Goal: Information Seeking & Learning: Learn about a topic

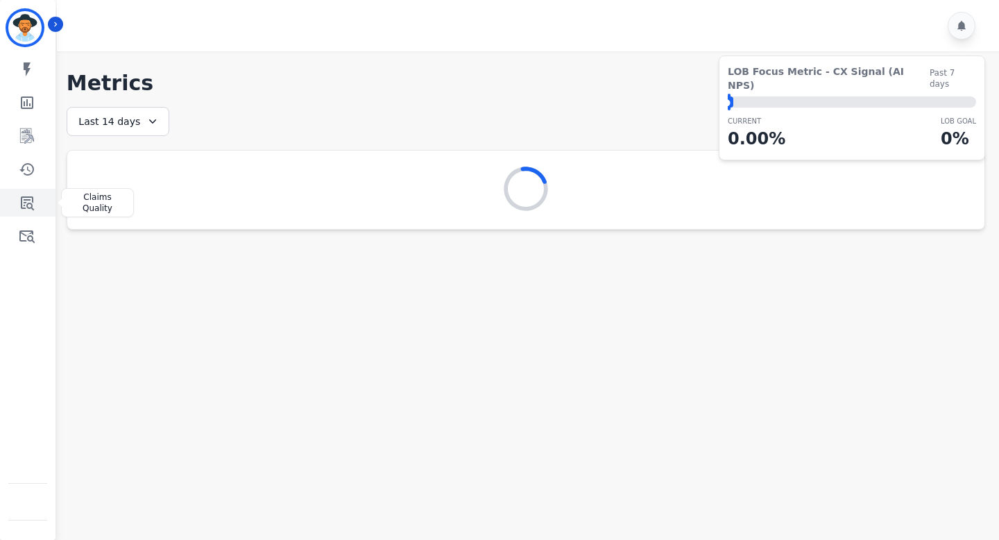
click at [32, 197] on icon "Sidebar" at bounding box center [27, 203] width 13 height 14
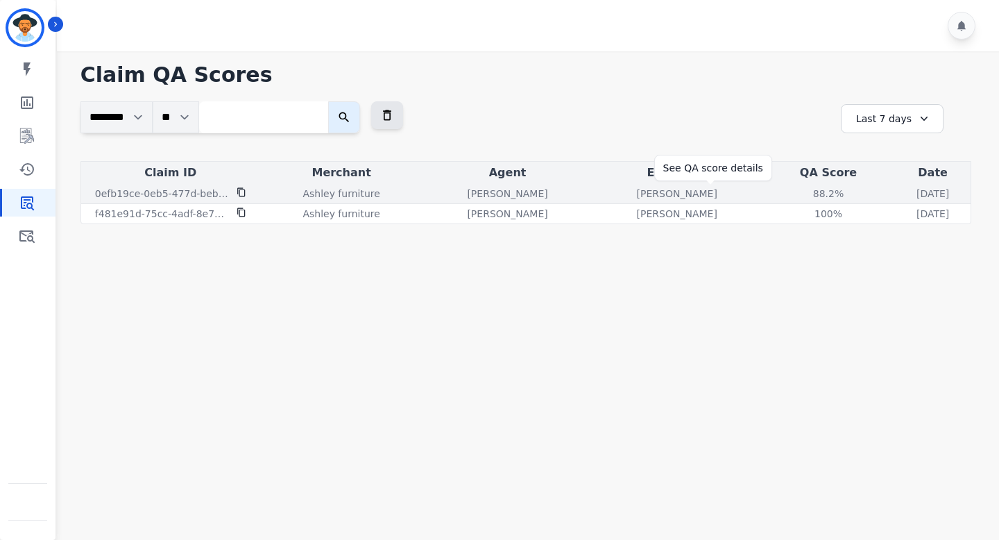
click at [797, 195] on div "88.2 %" at bounding box center [828, 194] width 62 height 14
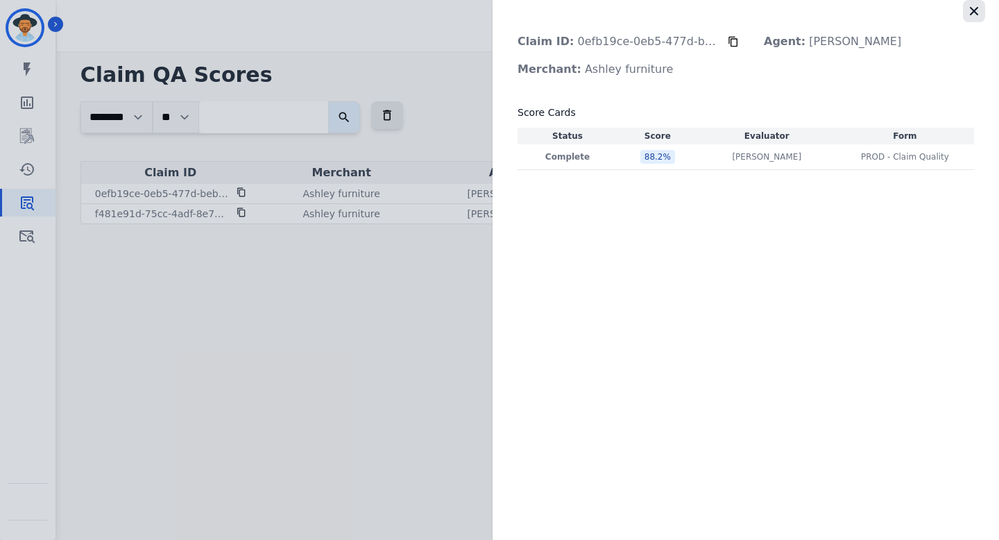
click at [979, 14] on icon "button" at bounding box center [974, 11] width 14 height 14
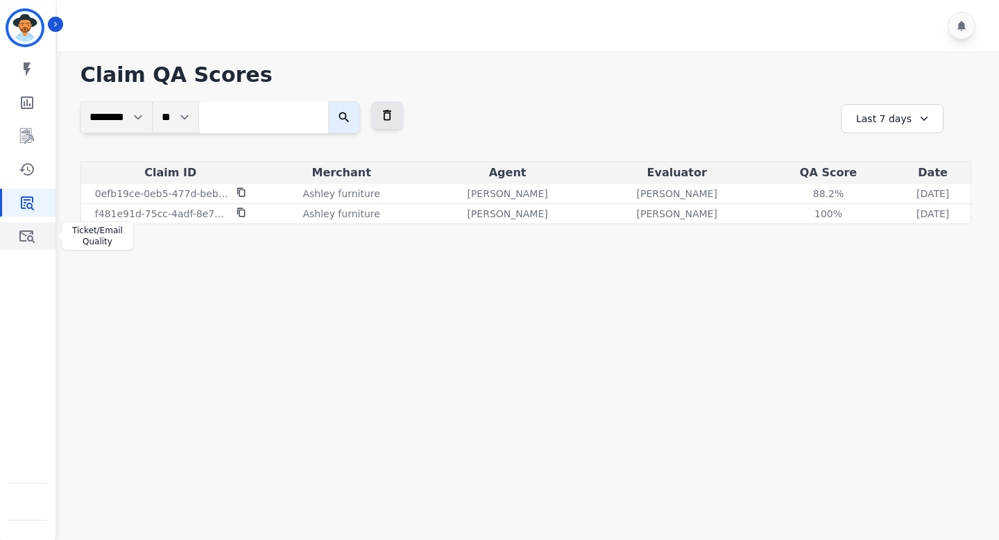
click at [8, 242] on link "Sidebar" at bounding box center [28, 236] width 53 height 28
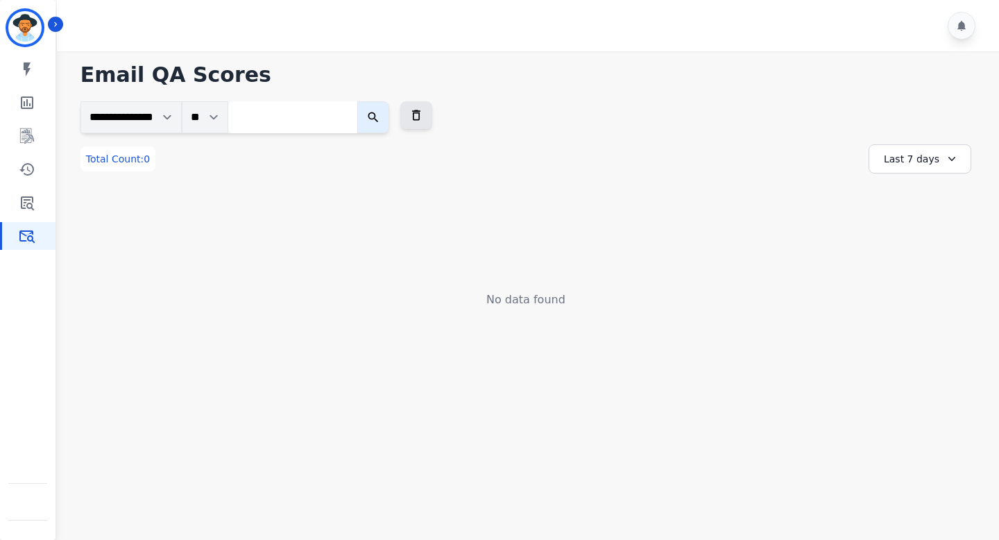
click at [919, 155] on div "Last 7 days" at bounding box center [920, 158] width 103 height 29
click at [912, 277] on li "Last 30 days" at bounding box center [929, 277] width 69 height 14
click at [925, 160] on div "Last 30 days" at bounding box center [920, 158] width 103 height 29
click at [920, 289] on li "Last 90 days" at bounding box center [929, 294] width 69 height 14
click at [948, 151] on div "Last 90 days" at bounding box center [920, 158] width 103 height 29
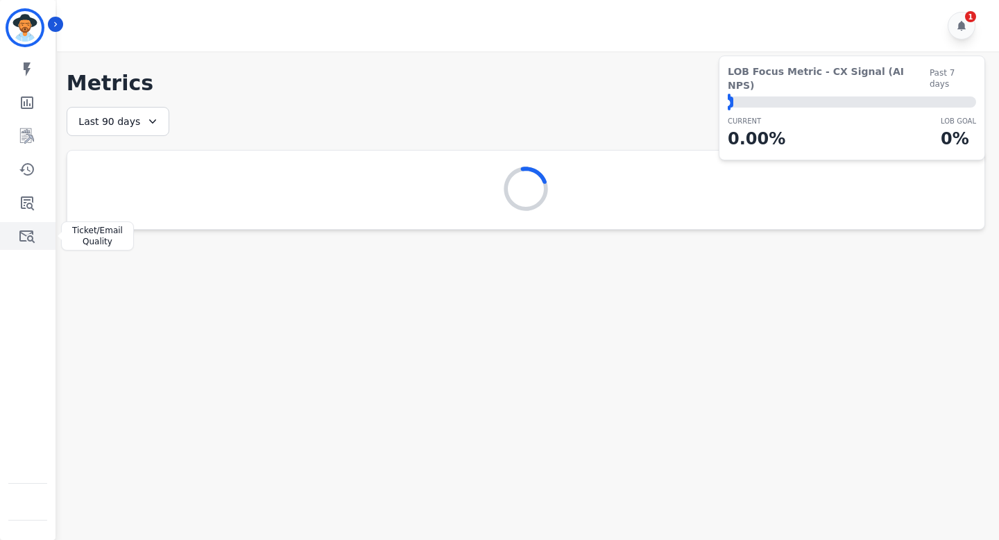
click at [23, 234] on icon "Sidebar" at bounding box center [26, 236] width 15 height 12
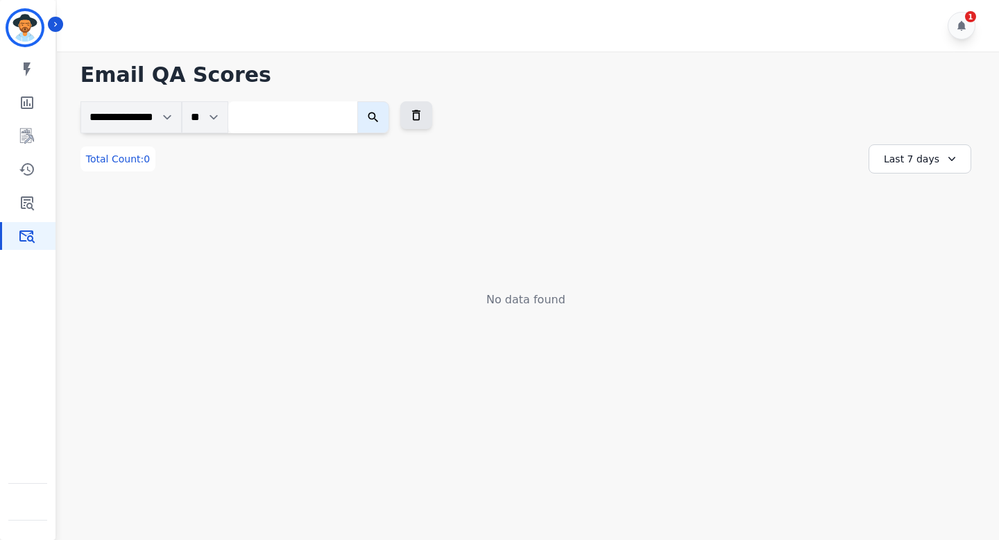
click at [916, 155] on div "Last 7 days" at bounding box center [920, 158] width 103 height 29
click at [913, 294] on li "Last 90 days" at bounding box center [929, 294] width 69 height 14
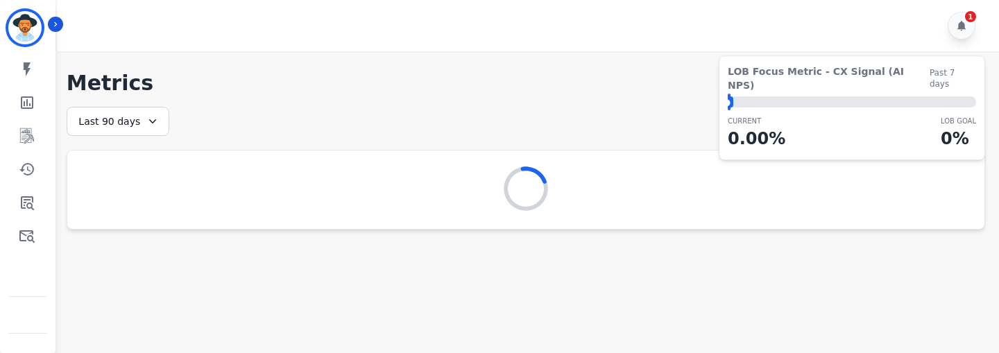
click at [500, 251] on main "**********" at bounding box center [526, 227] width 947 height 353
click at [29, 236] on icon "Sidebar" at bounding box center [26, 236] width 15 height 12
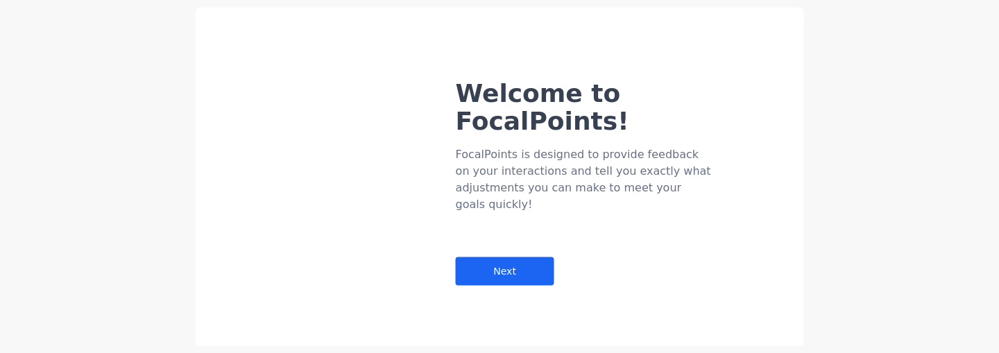
click at [762, 135] on div "Welcome to FocalPoints! FocalPoints is designed to provide feedback on your int…" at bounding box center [630, 155] width 348 height 262
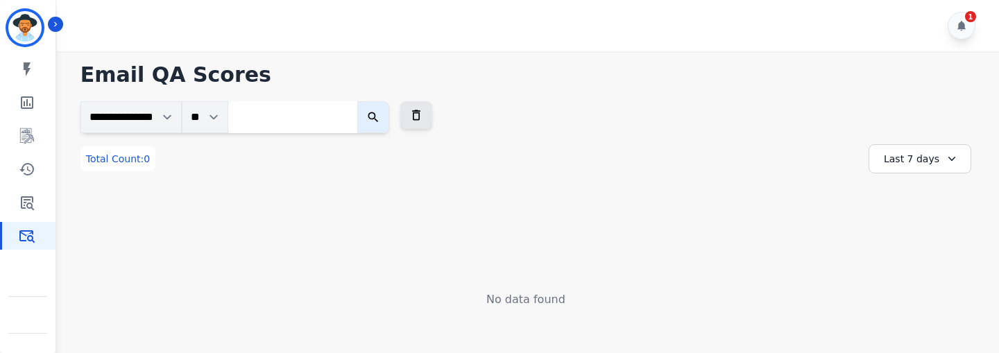
click at [917, 163] on div "Last 7 days" at bounding box center [920, 158] width 103 height 29
click at [916, 272] on li "Last 30 days" at bounding box center [929, 277] width 69 height 14
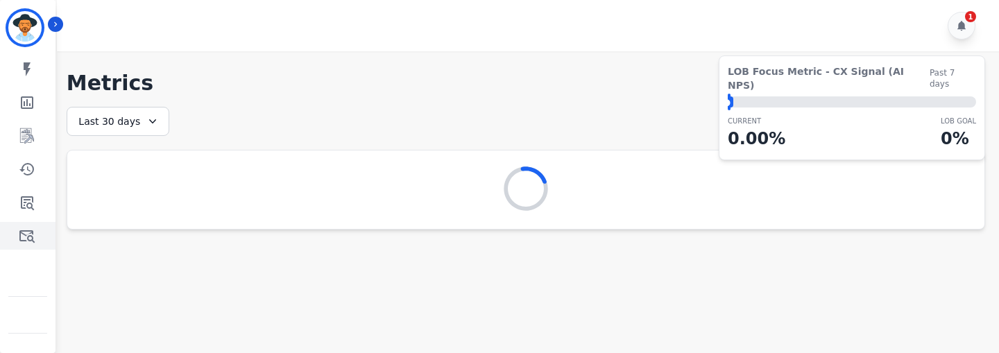
click at [25, 235] on icon "Sidebar" at bounding box center [26, 236] width 15 height 12
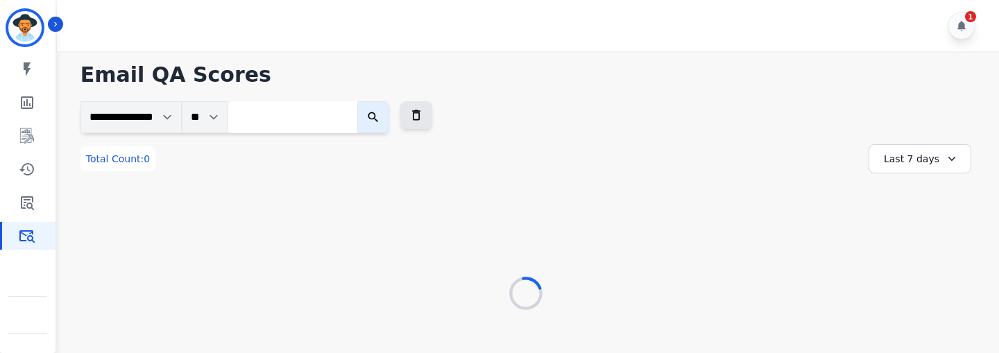
click at [262, 112] on input "search" at bounding box center [292, 117] width 129 height 32
paste input "**********"
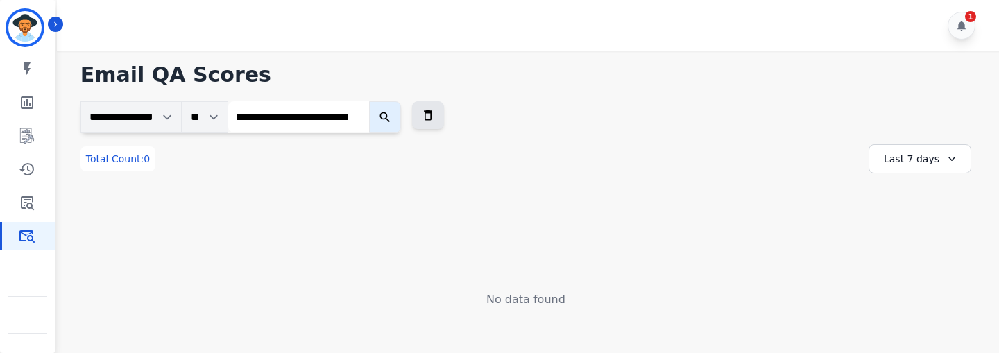
type input "**********"
click at [392, 117] on icon "submit" at bounding box center [385, 117] width 14 height 14
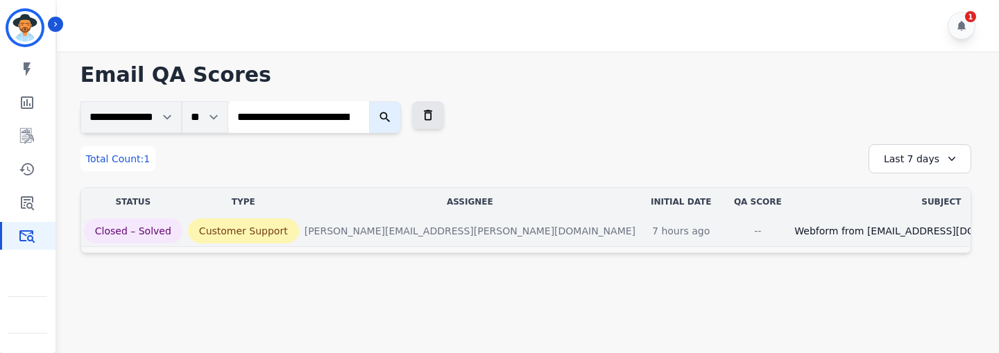
click at [727, 230] on div "--" at bounding box center [758, 231] width 62 height 14
click at [727, 234] on div "--" at bounding box center [758, 231] width 62 height 14
click at [795, 231] on div "Webform from [EMAIL_ADDRESS][DOMAIN_NAME] on [DATE]" at bounding box center [942, 231] width 294 height 14
click at [795, 230] on div "Webform from [EMAIL_ADDRESS][DOMAIN_NAME] on [DATE]" at bounding box center [942, 231] width 294 height 14
click at [638, 242] on td "7 hours ago [DATE] 9:46:43 PM" at bounding box center [680, 231] width 85 height 31
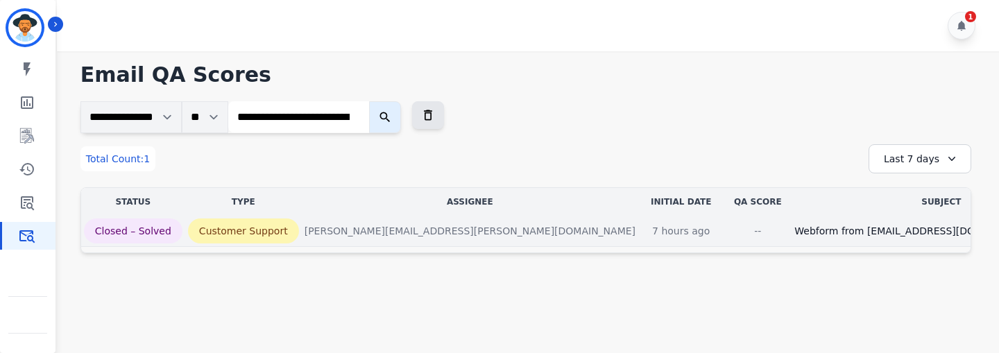
click at [384, 231] on div "[PERSON_NAME][EMAIL_ADDRESS][PERSON_NAME][DOMAIN_NAME]" at bounding box center [470, 231] width 331 height 14
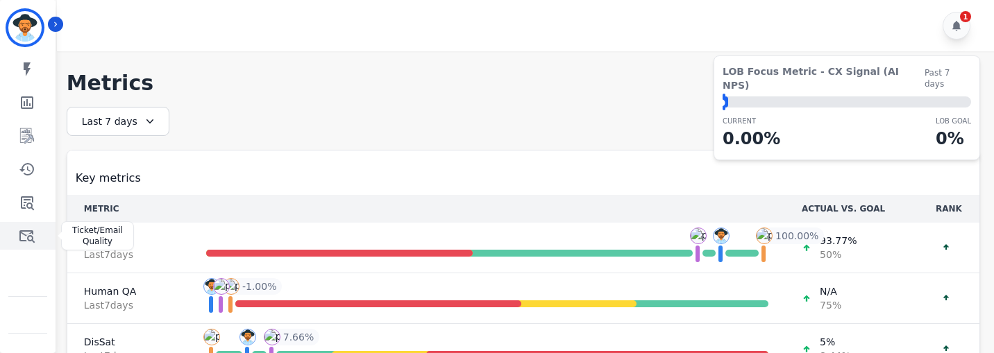
click at [31, 237] on icon "Sidebar" at bounding box center [27, 236] width 17 height 17
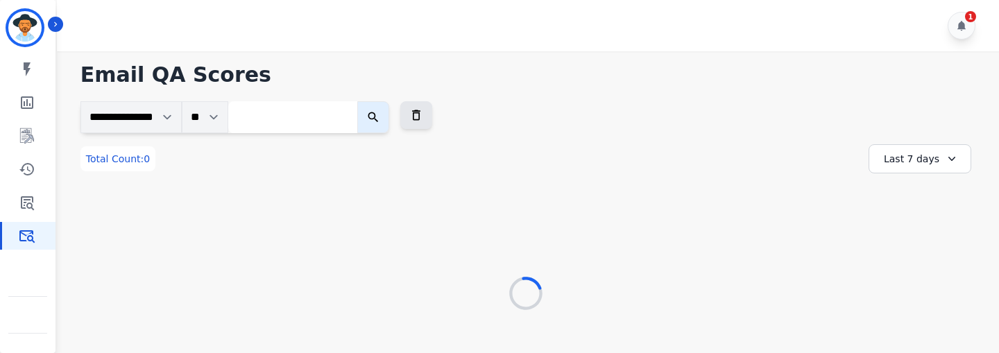
click at [266, 115] on input "search" at bounding box center [292, 117] width 129 height 32
paste input "**********"
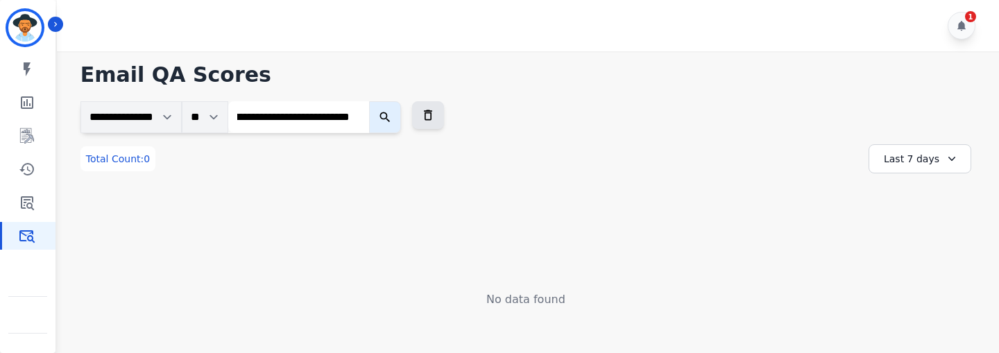
type input "**********"
click at [392, 120] on icon "submit" at bounding box center [385, 117] width 14 height 14
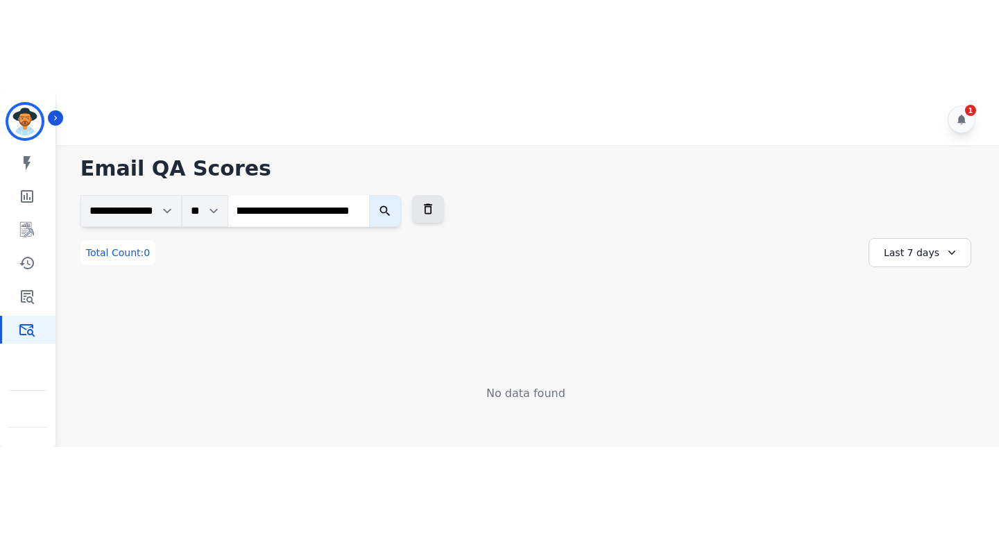
scroll to position [0, 0]
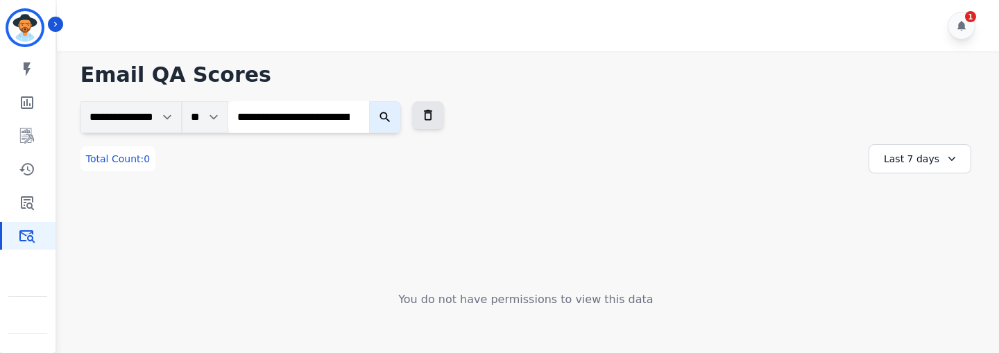
click at [369, 119] on input "**********" at bounding box center [298, 116] width 141 height 31
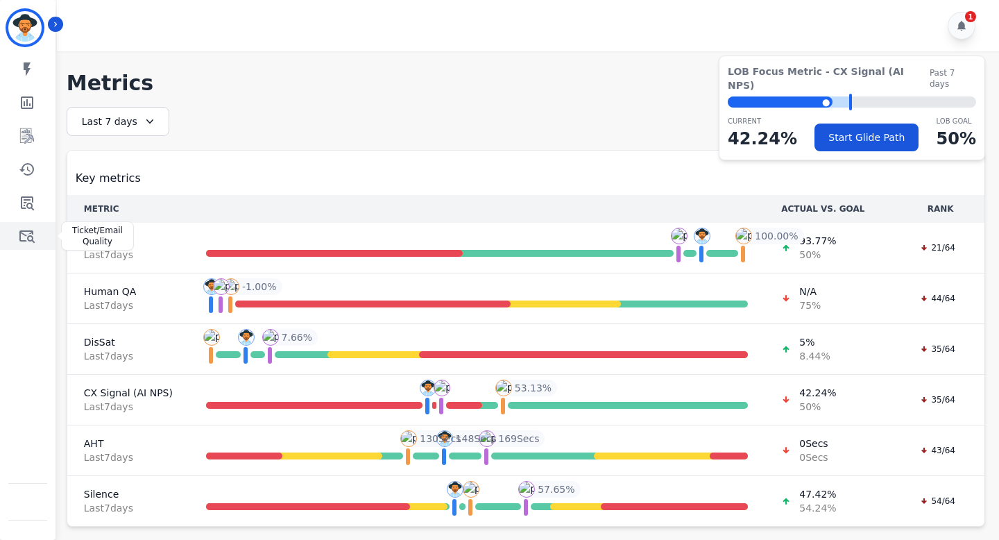
click at [42, 227] on link "Sidebar" at bounding box center [28, 236] width 53 height 28
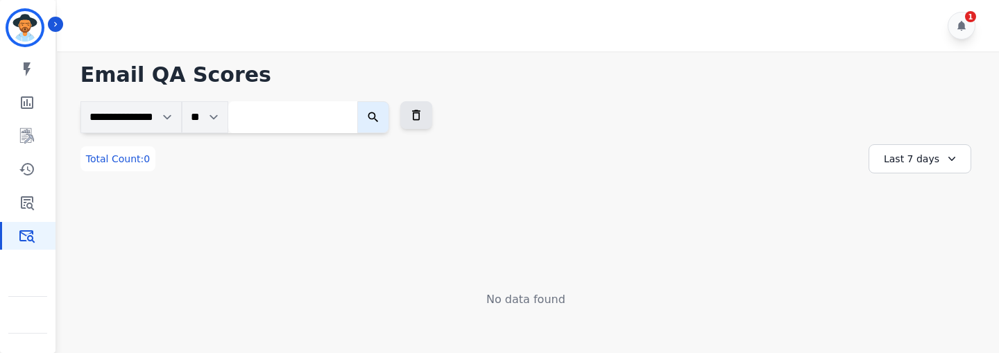
click at [914, 155] on div "Last 7 days" at bounding box center [920, 158] width 103 height 29
click at [931, 160] on div "Last 7 days" at bounding box center [920, 158] width 103 height 29
click at [922, 274] on li "Last 30 days" at bounding box center [929, 277] width 69 height 14
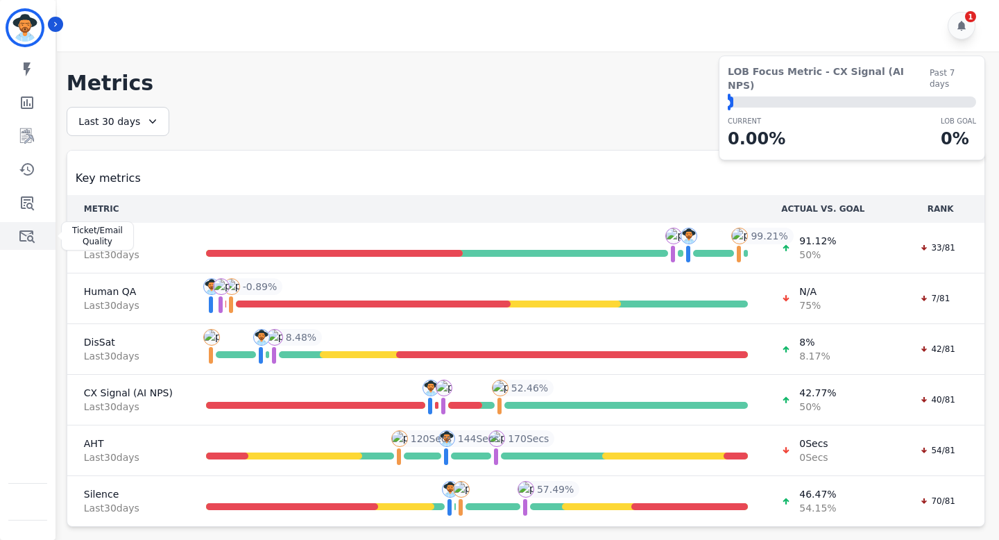
click at [35, 237] on link "Sidebar" at bounding box center [28, 236] width 53 height 28
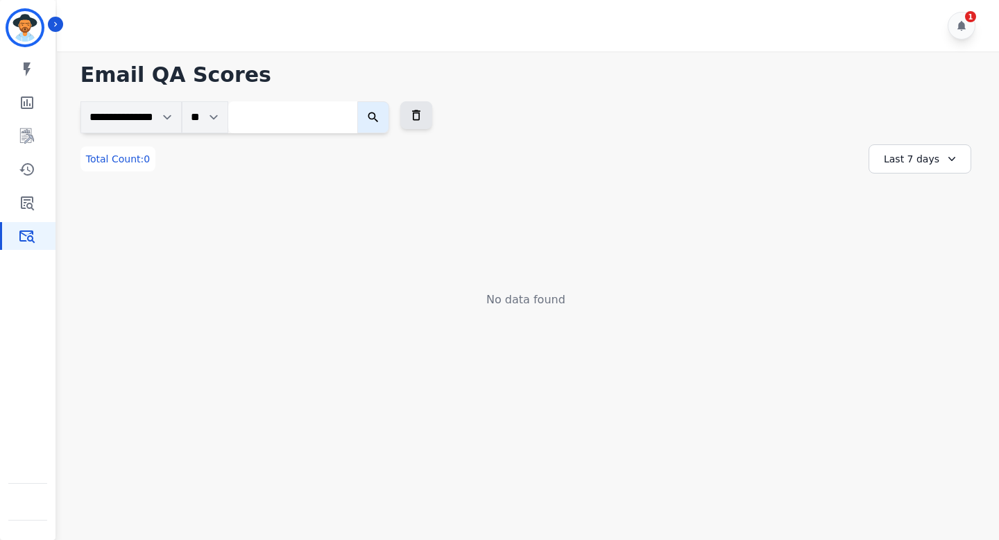
click at [917, 151] on div "Last 7 days" at bounding box center [920, 158] width 103 height 29
click at [908, 259] on li "Last 14 days" at bounding box center [929, 260] width 69 height 14
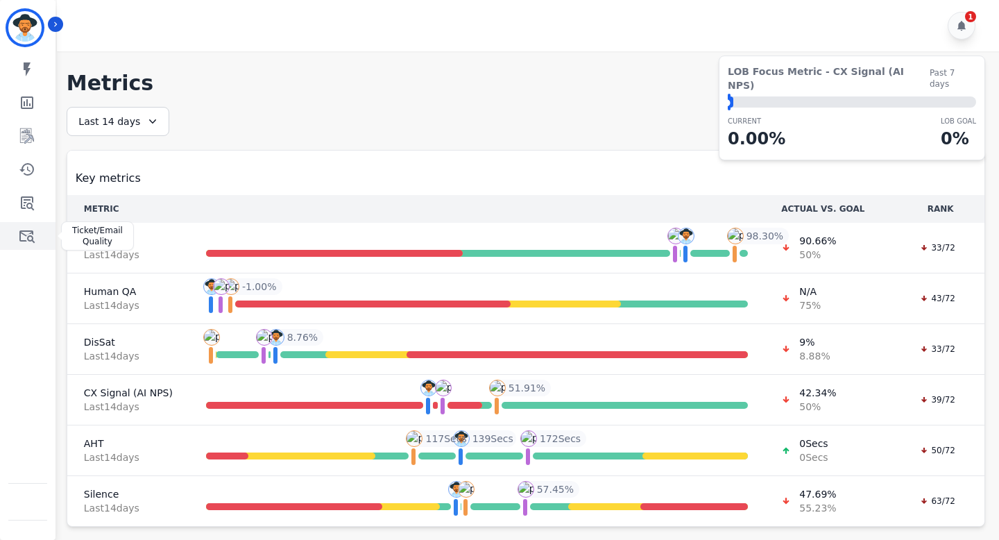
click at [27, 232] on icon "Sidebar" at bounding box center [27, 236] width 17 height 17
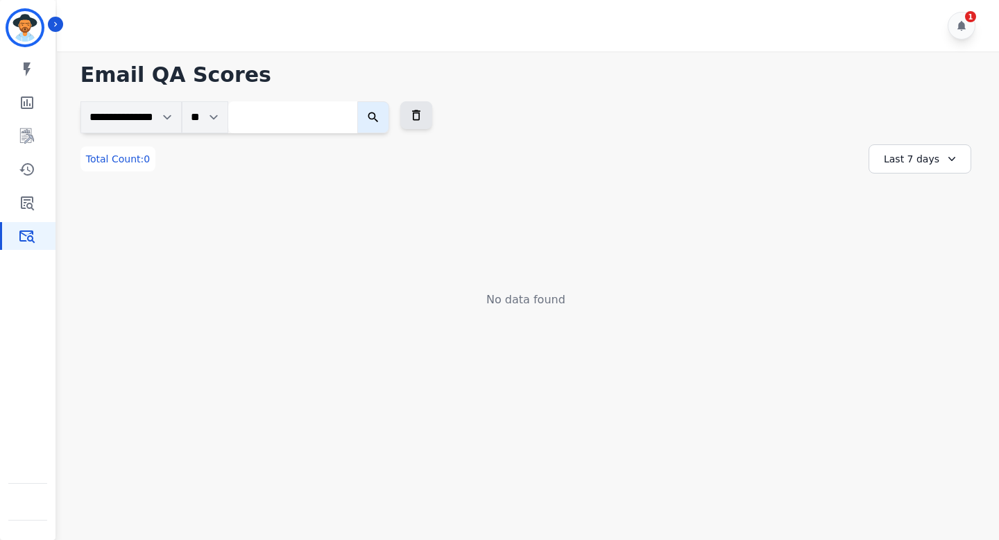
click at [909, 160] on div "Last 7 days" at bounding box center [920, 158] width 103 height 29
click at [910, 258] on li "Last 14 days" at bounding box center [929, 260] width 69 height 14
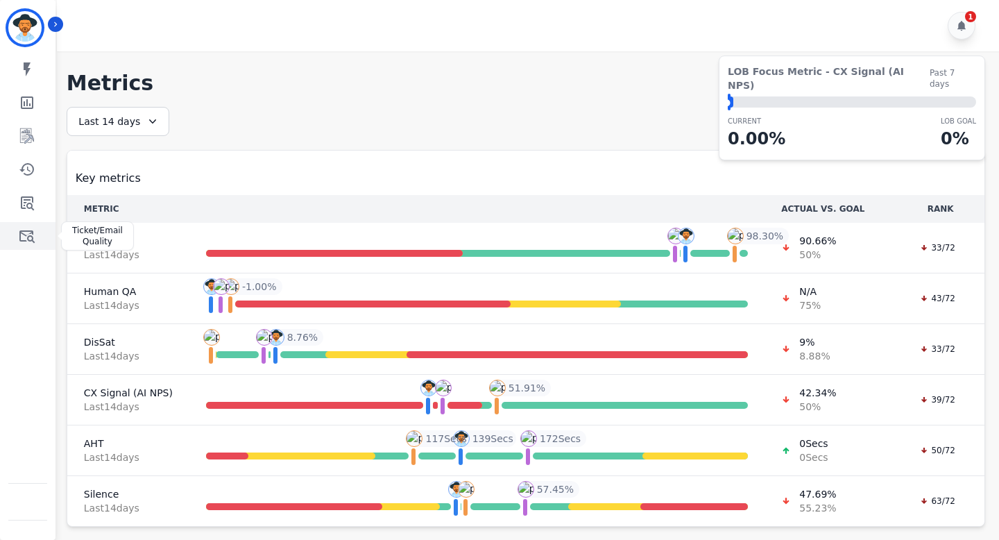
click at [38, 233] on link "Sidebar" at bounding box center [28, 236] width 53 height 28
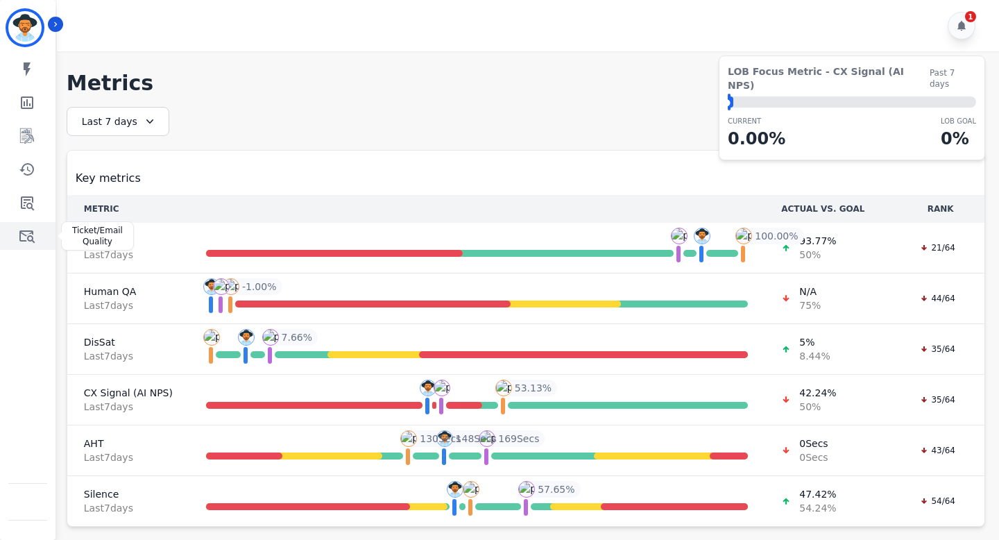
click at [22, 236] on icon "Sidebar" at bounding box center [27, 236] width 17 height 17
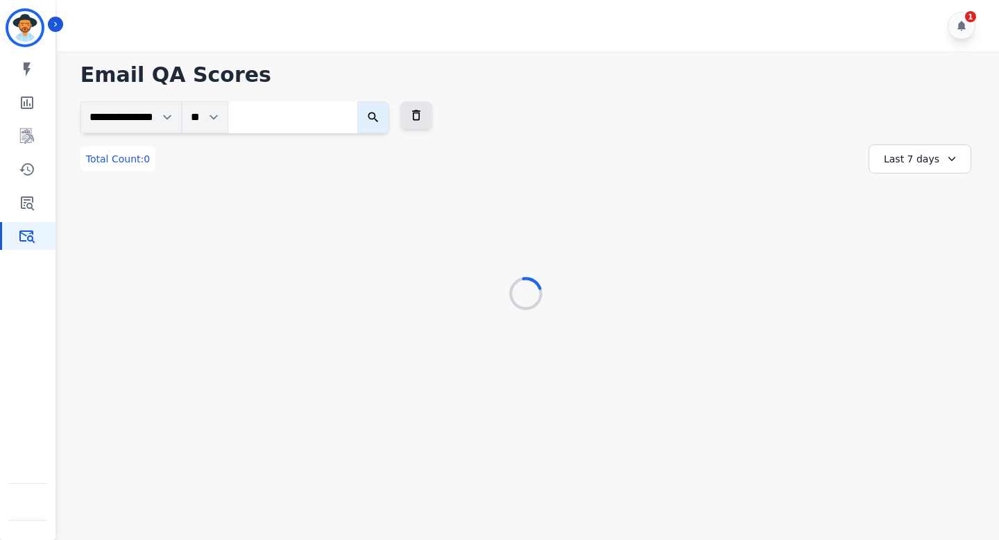
click at [307, 110] on input "search" at bounding box center [292, 117] width 129 height 32
paste input "**********"
type input "**********"
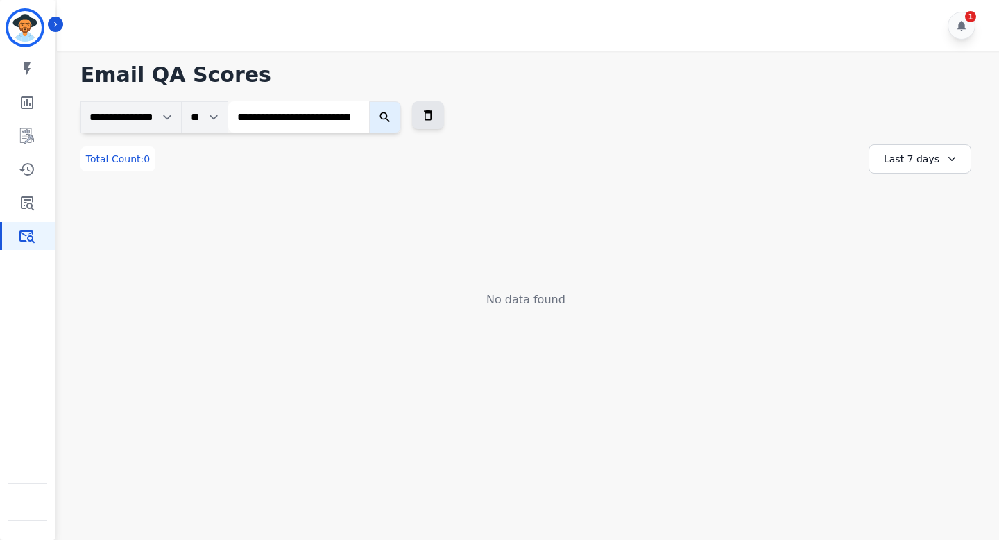
click at [392, 115] on icon "submit" at bounding box center [385, 117] width 14 height 14
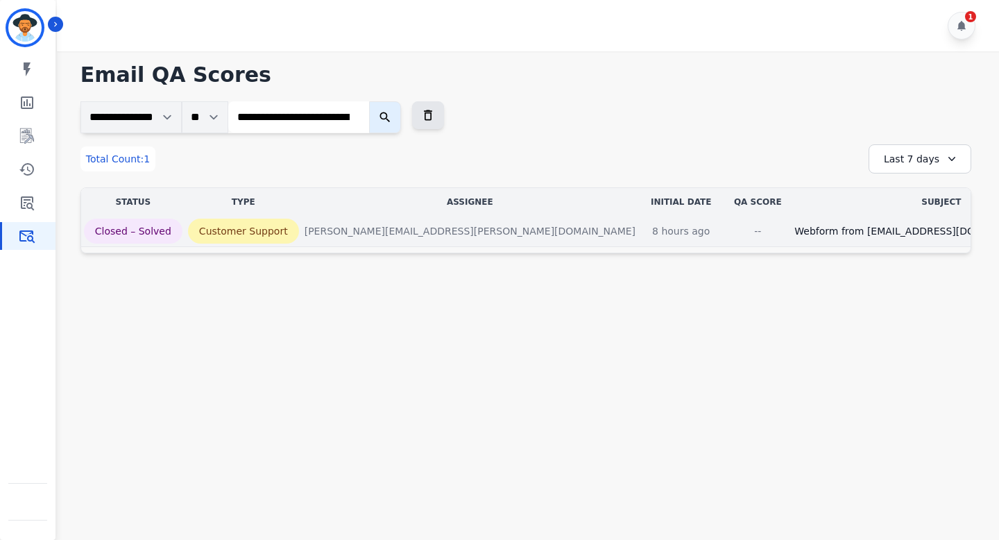
click at [727, 229] on div "--" at bounding box center [758, 231] width 62 height 14
click at [641, 228] on p "8 hours ago" at bounding box center [681, 231] width 80 height 25
click at [418, 231] on div "[PERSON_NAME][EMAIL_ADDRESS][PERSON_NAME][DOMAIN_NAME]" at bounding box center [470, 231] width 331 height 14
click at [795, 235] on div "Webform from [EMAIL_ADDRESS][DOMAIN_NAME] on [DATE]" at bounding box center [942, 231] width 294 height 14
click at [795, 233] on div "Webform from [EMAIL_ADDRESS][DOMAIN_NAME] on [DATE]" at bounding box center [942, 231] width 294 height 14
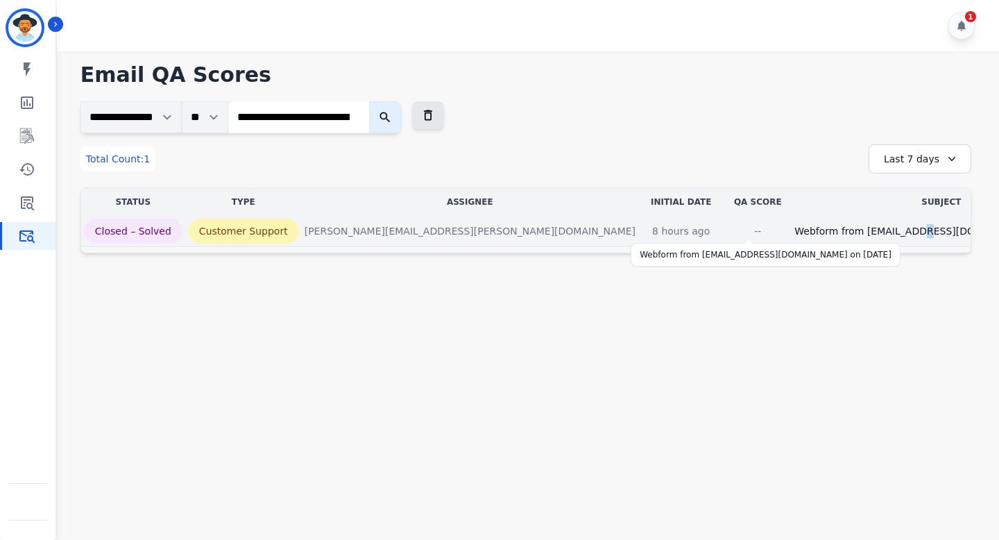
click at [795, 233] on div "Webform from [EMAIL_ADDRESS][DOMAIN_NAME] on [DATE]" at bounding box center [942, 231] width 294 height 14
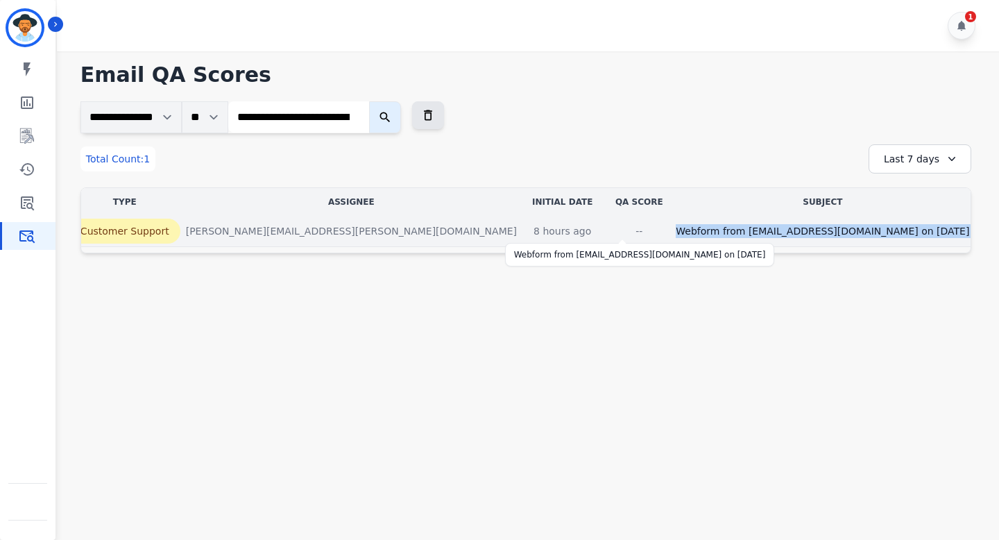
scroll to position [0, 126]
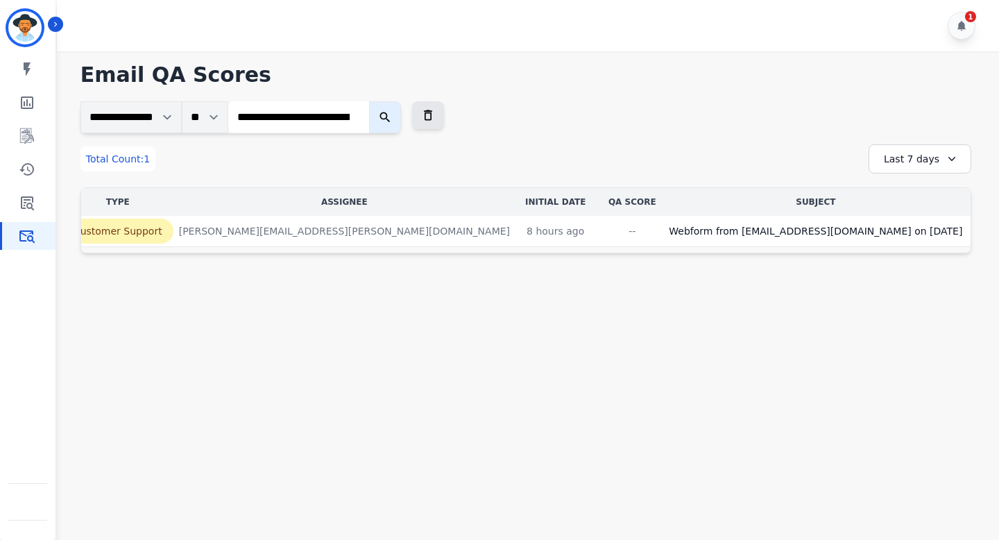
click at [663, 159] on div "**********" at bounding box center [526, 158] width 891 height 29
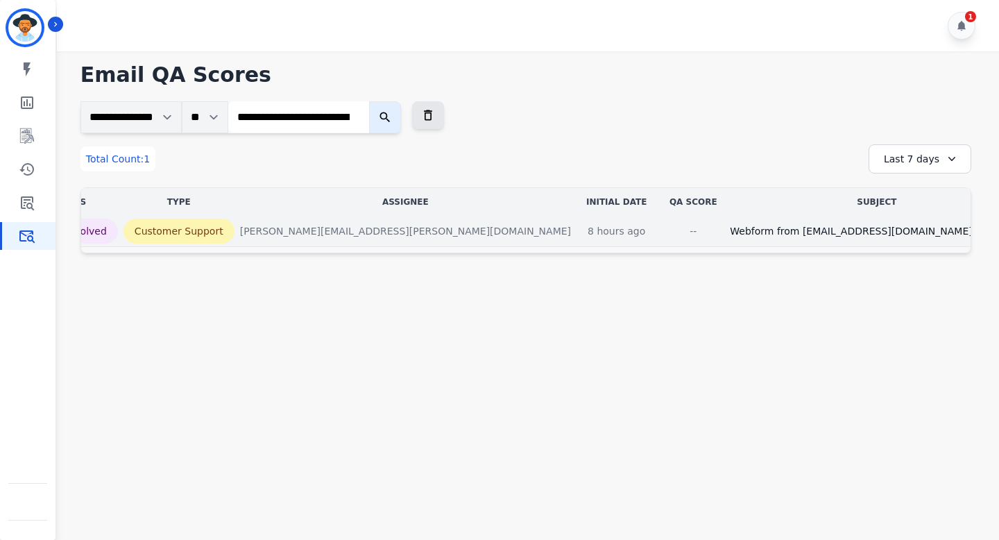
scroll to position [0, 0]
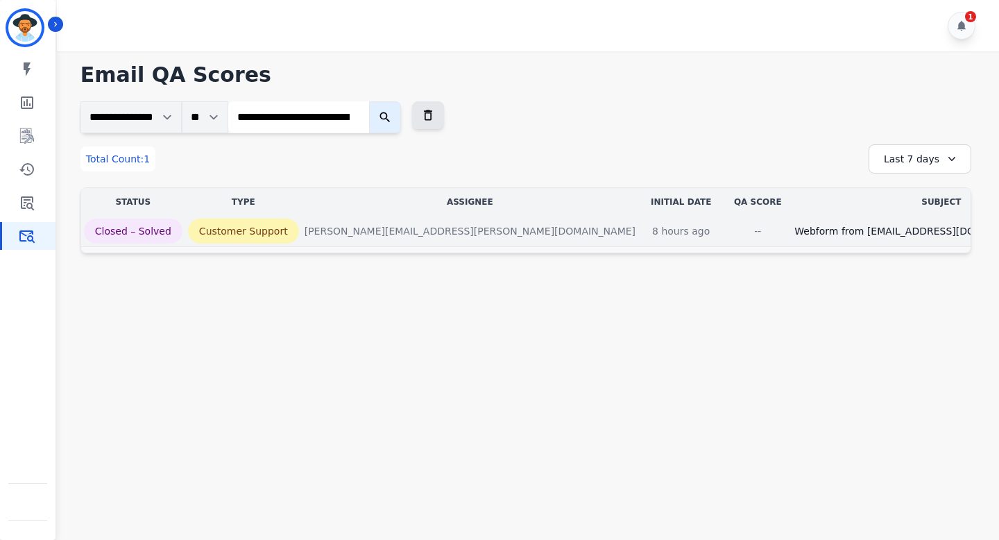
click at [727, 232] on div "--" at bounding box center [758, 231] width 62 height 14
click at [465, 228] on div "[PERSON_NAME][EMAIL_ADDRESS][PERSON_NAME][DOMAIN_NAME]" at bounding box center [470, 231] width 331 height 14
click at [727, 232] on div "--" at bounding box center [758, 231] width 62 height 14
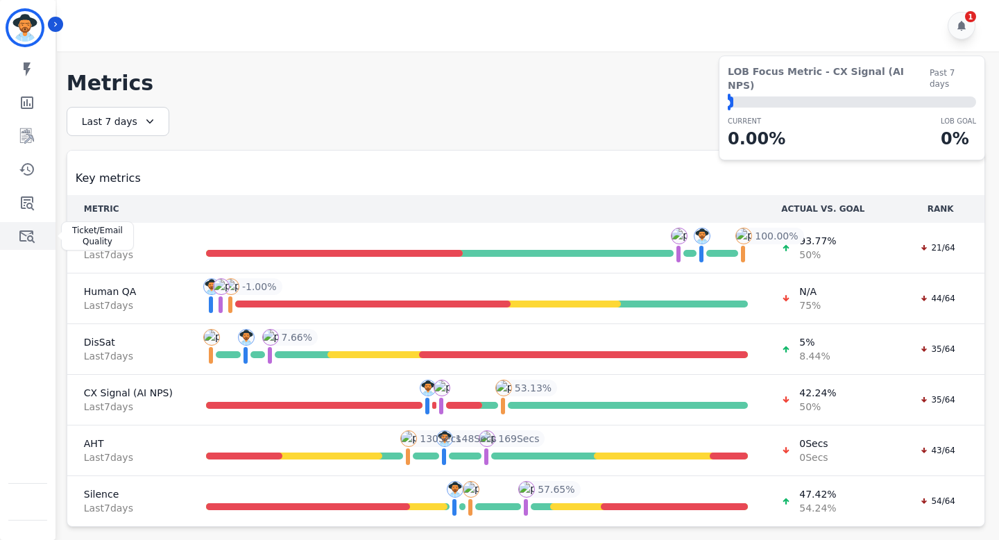
click at [40, 229] on link "Sidebar" at bounding box center [28, 236] width 53 height 28
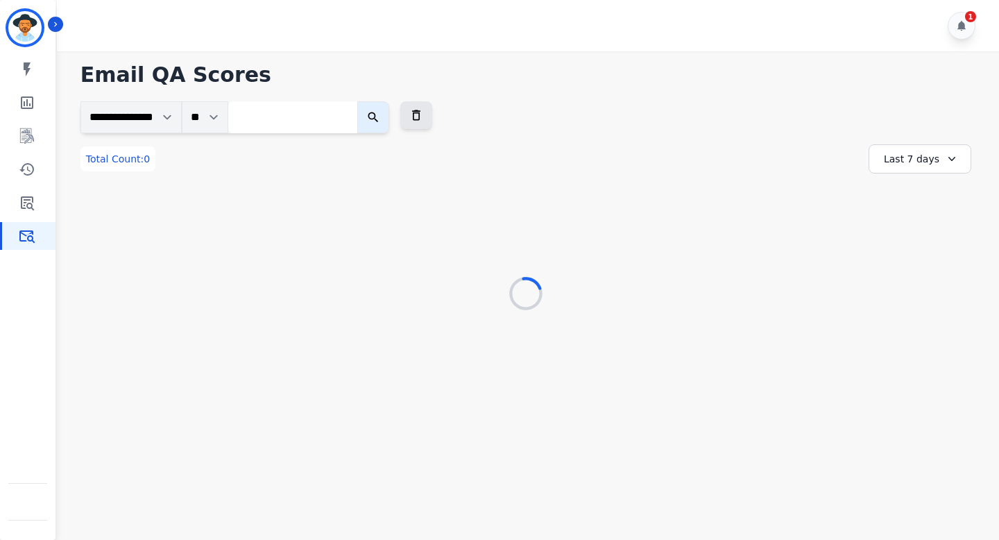
click at [299, 124] on input "search" at bounding box center [292, 117] width 129 height 32
paste input "**********"
type input "**********"
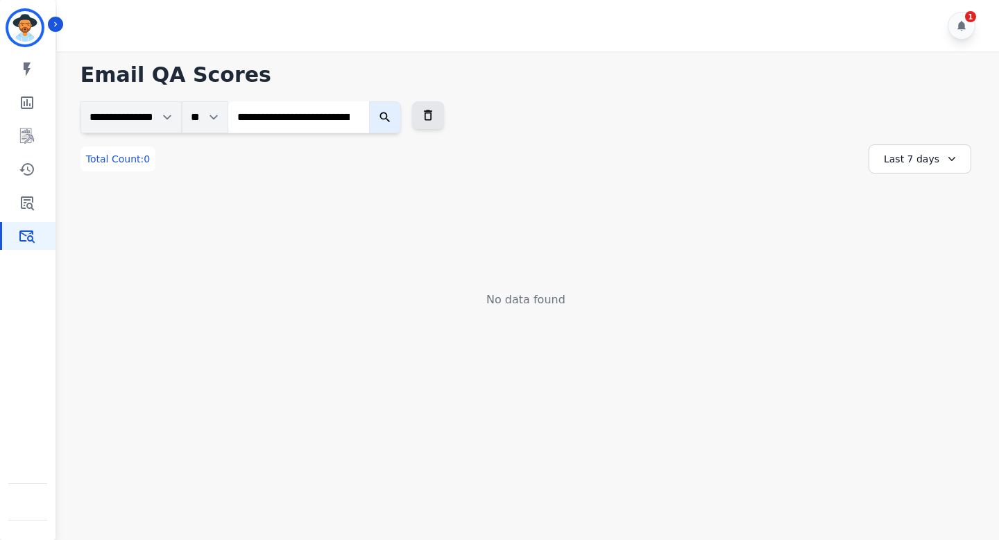
click at [390, 114] on icon "submit" at bounding box center [385, 117] width 10 height 10
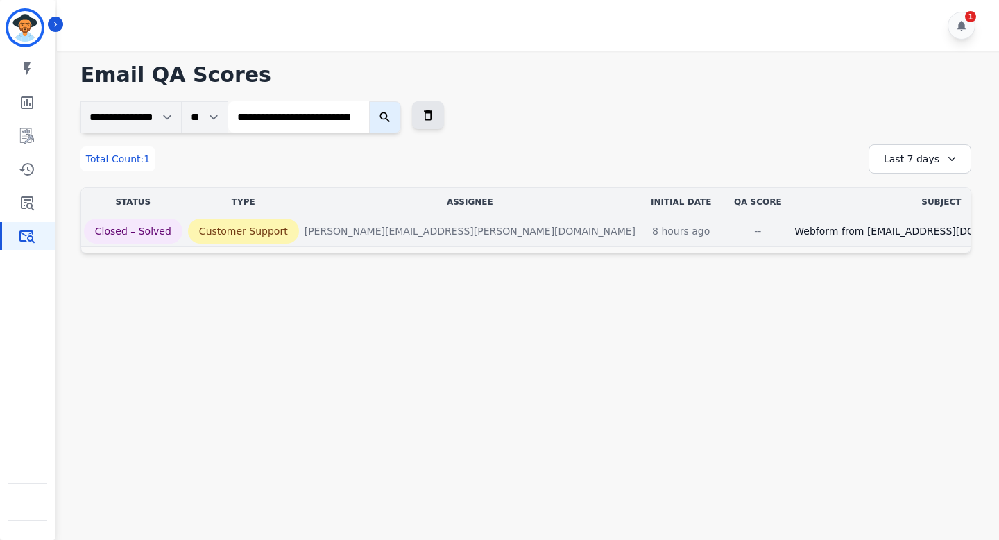
click at [403, 231] on div "[PERSON_NAME][EMAIL_ADDRESS][PERSON_NAME][DOMAIN_NAME]" at bounding box center [470, 231] width 331 height 14
click at [641, 226] on p "8 hours ago" at bounding box center [681, 231] width 80 height 25
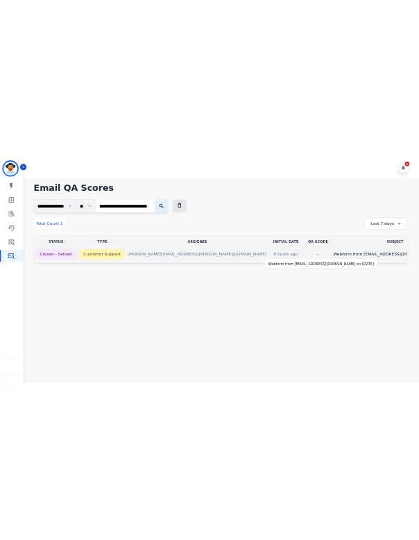
scroll to position [0, 126]
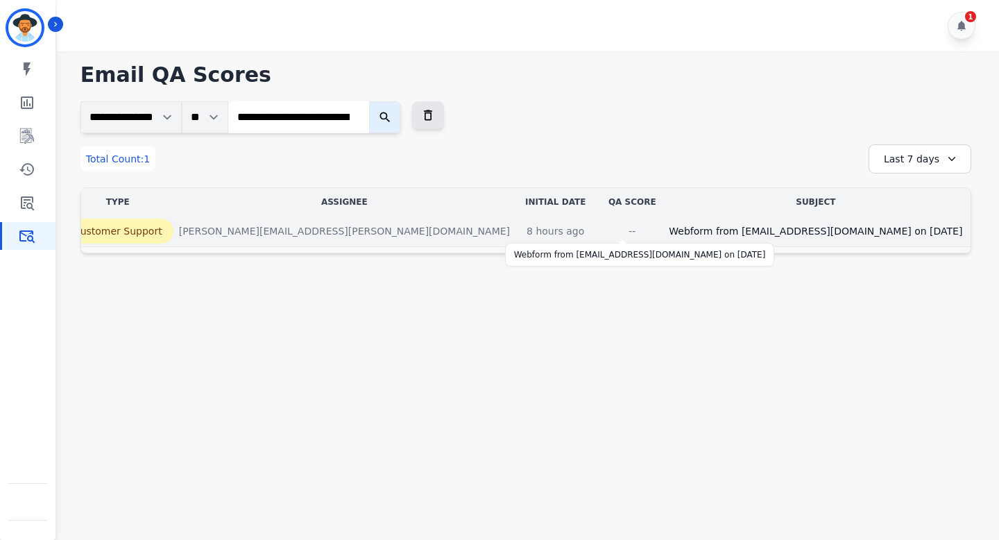
click at [723, 224] on div "Webform from [EMAIL_ADDRESS][DOMAIN_NAME] on [DATE]" at bounding box center [816, 231] width 294 height 14
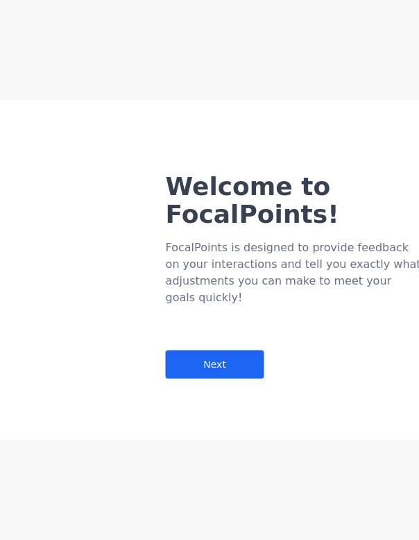
drag, startPoint x: 729, startPoint y: 133, endPoint x: 339, endPoint y: 233, distance: 403.5
click at [338, 239] on div "FocalPoints is designed to provide feedback on your interactions and tell you e…" at bounding box center [294, 272] width 257 height 67
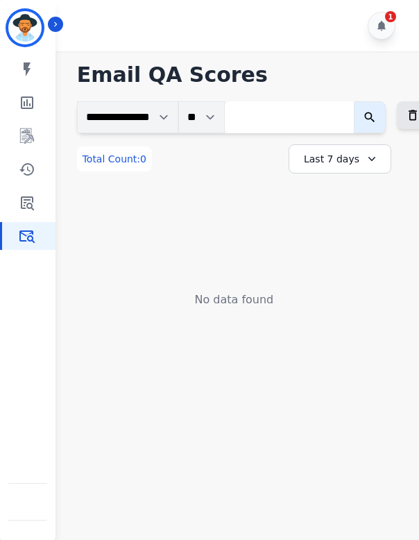
click at [312, 125] on input "search" at bounding box center [289, 117] width 129 height 32
paste input "**********"
type input "**********"
click at [389, 115] on icon "submit" at bounding box center [382, 117] width 14 height 14
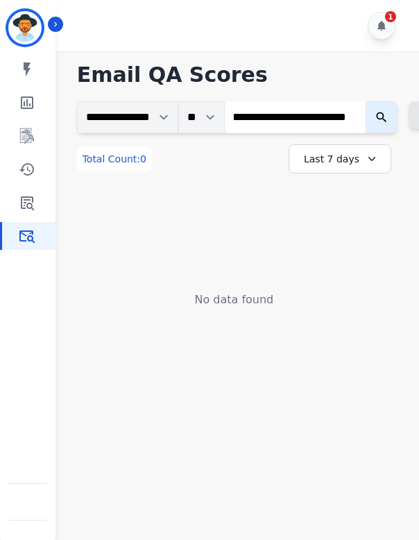
scroll to position [0, 0]
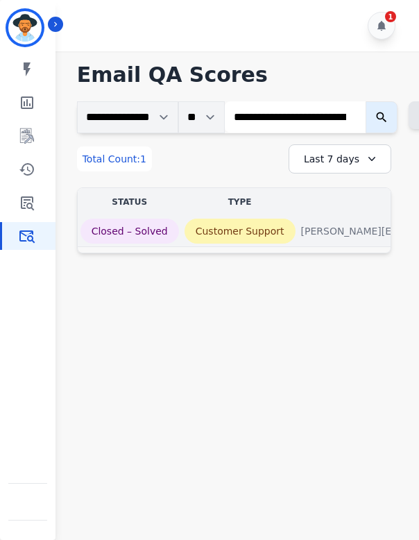
click at [251, 230] on p "Customer Support" at bounding box center [240, 231] width 111 height 25
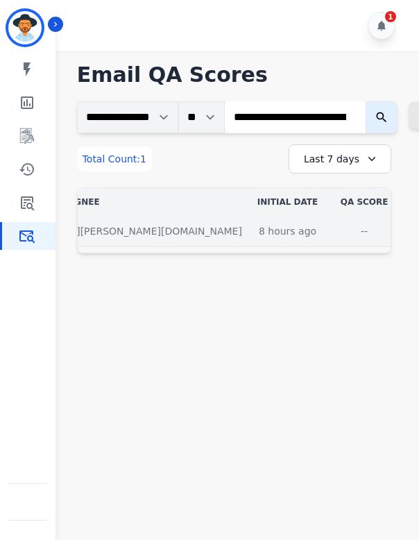
scroll to position [0, 238]
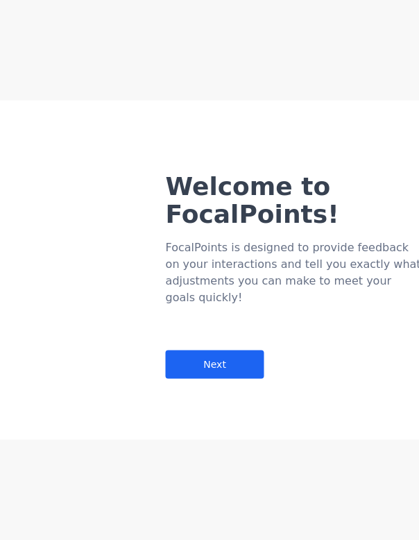
click at [304, 239] on div "FocalPoints is designed to provide feedback on your interactions and tell you e…" at bounding box center [294, 272] width 257 height 67
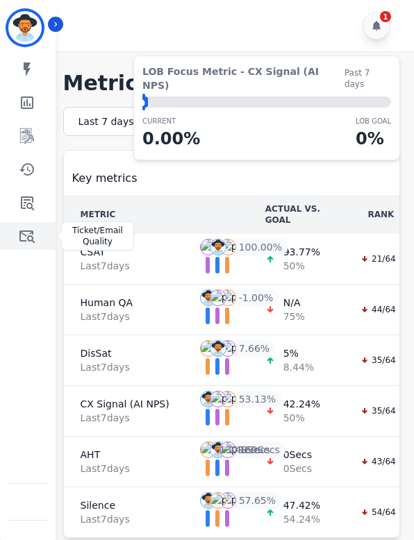
click at [33, 236] on icon "Sidebar" at bounding box center [27, 236] width 17 height 17
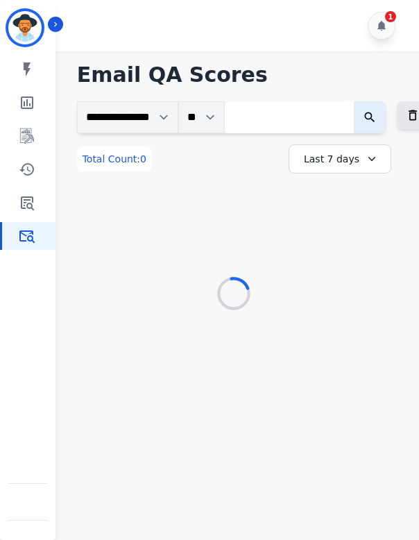
click at [277, 108] on input "search" at bounding box center [289, 117] width 129 height 32
paste input "**********"
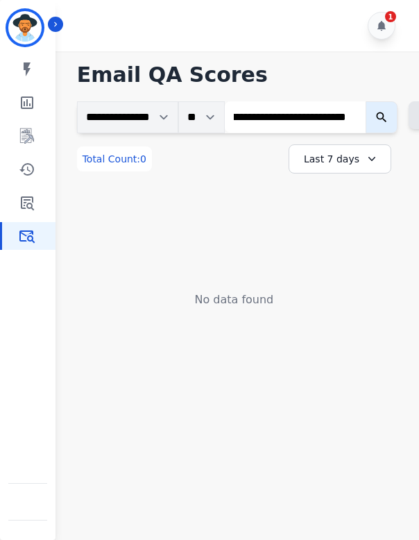
type input "**********"
click at [389, 116] on icon "submit" at bounding box center [382, 117] width 14 height 14
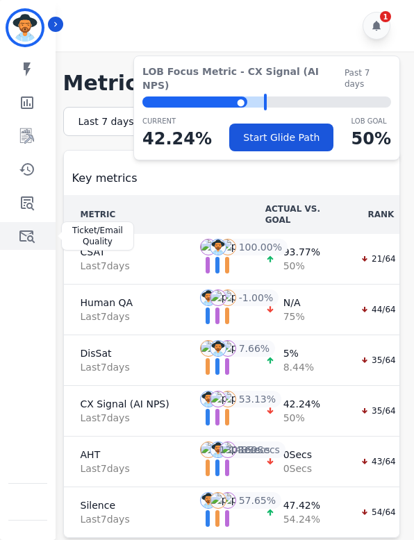
click at [27, 232] on icon "Sidebar" at bounding box center [27, 236] width 17 height 17
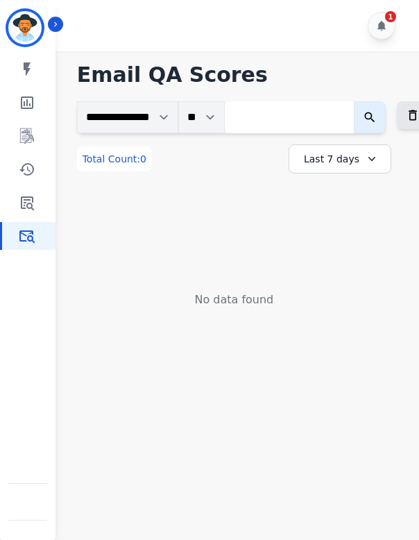
click at [291, 124] on input "search" at bounding box center [289, 117] width 129 height 32
paste input "**********"
type input "**********"
click at [389, 121] on icon "submit" at bounding box center [382, 117] width 14 height 14
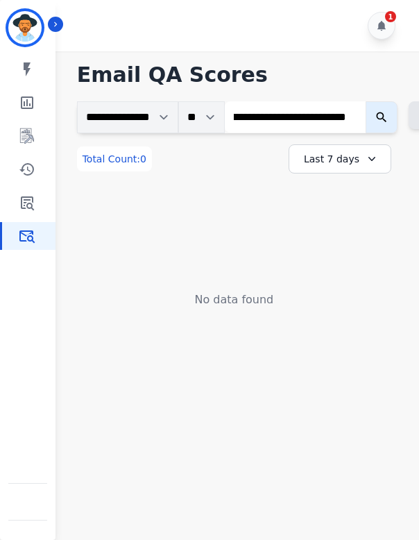
scroll to position [0, 0]
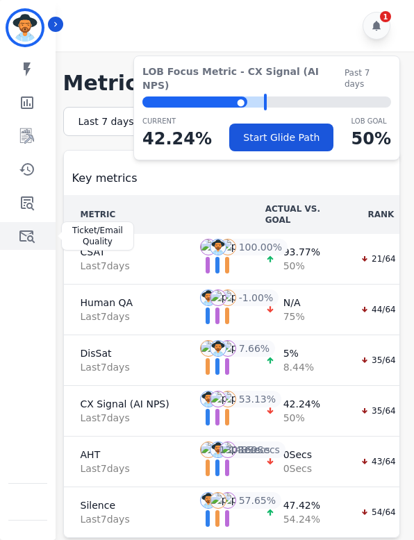
click at [25, 233] on icon "Sidebar" at bounding box center [27, 236] width 17 height 17
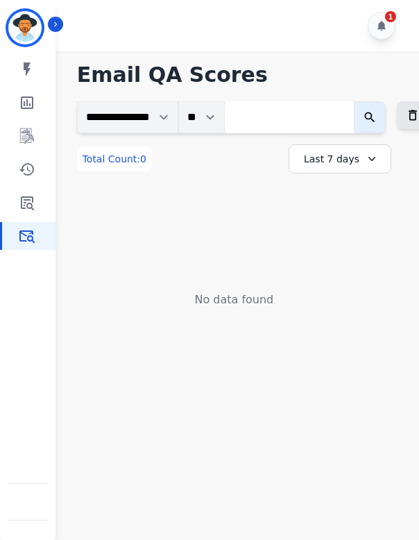
click at [301, 119] on input "search" at bounding box center [289, 117] width 129 height 32
paste input "**********"
type input "**********"
click at [389, 116] on icon "submit" at bounding box center [382, 117] width 14 height 14
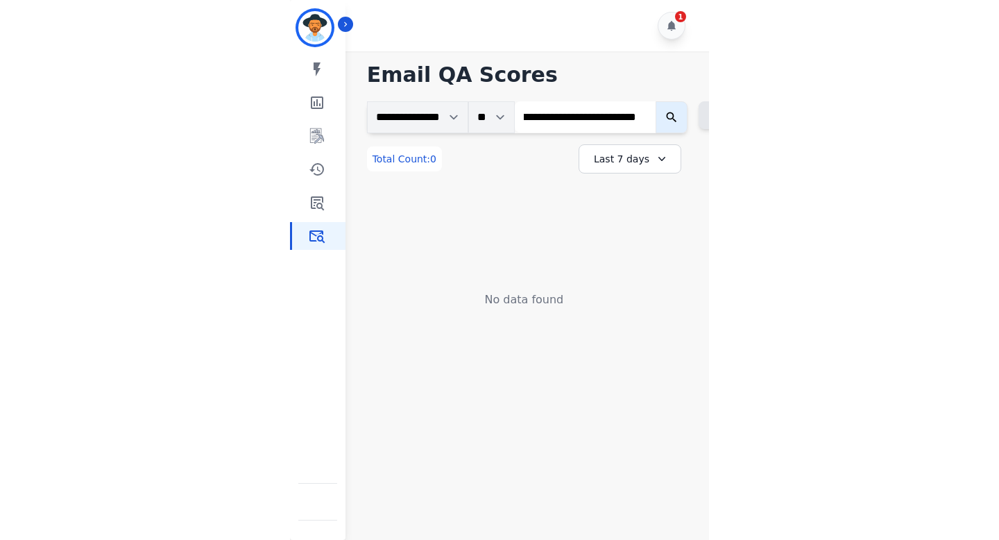
scroll to position [0, 0]
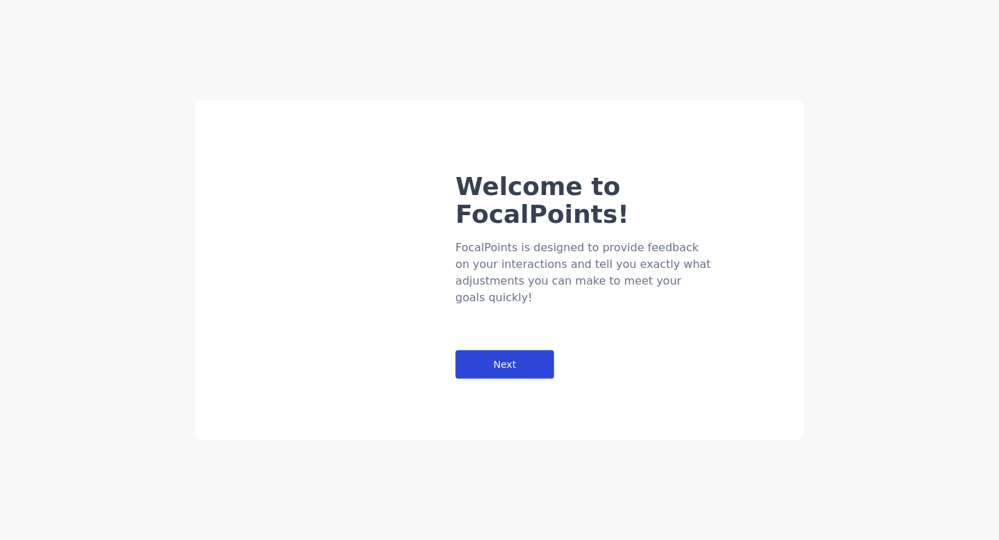
click at [507, 350] on div "Next" at bounding box center [505, 364] width 99 height 28
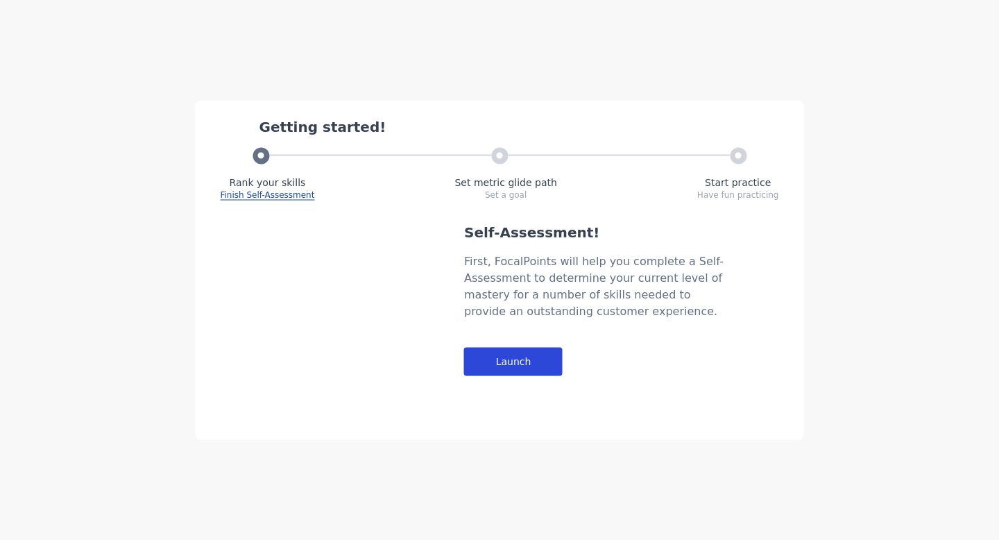
click at [505, 356] on div "Launch" at bounding box center [513, 362] width 99 height 28
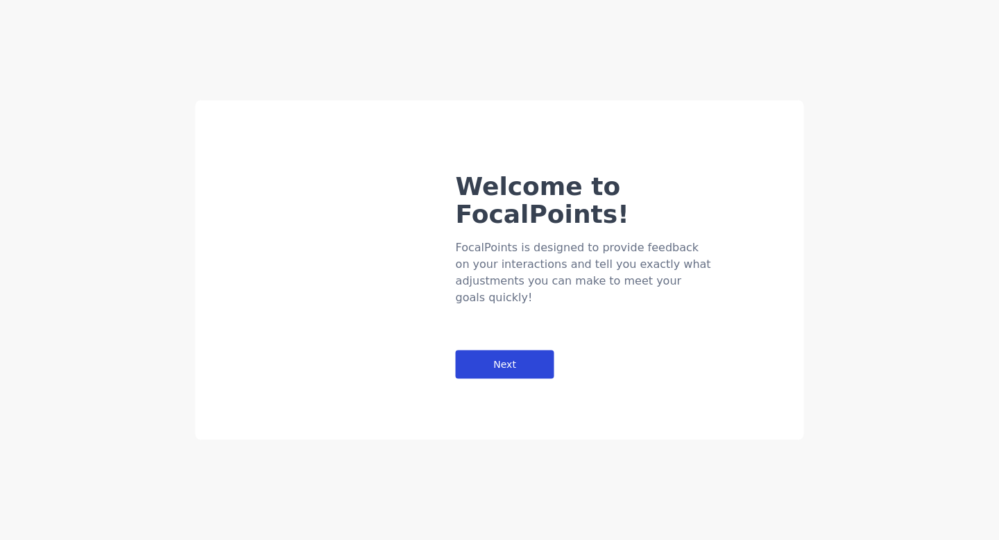
click at [481, 350] on div "Next" at bounding box center [505, 364] width 99 height 28
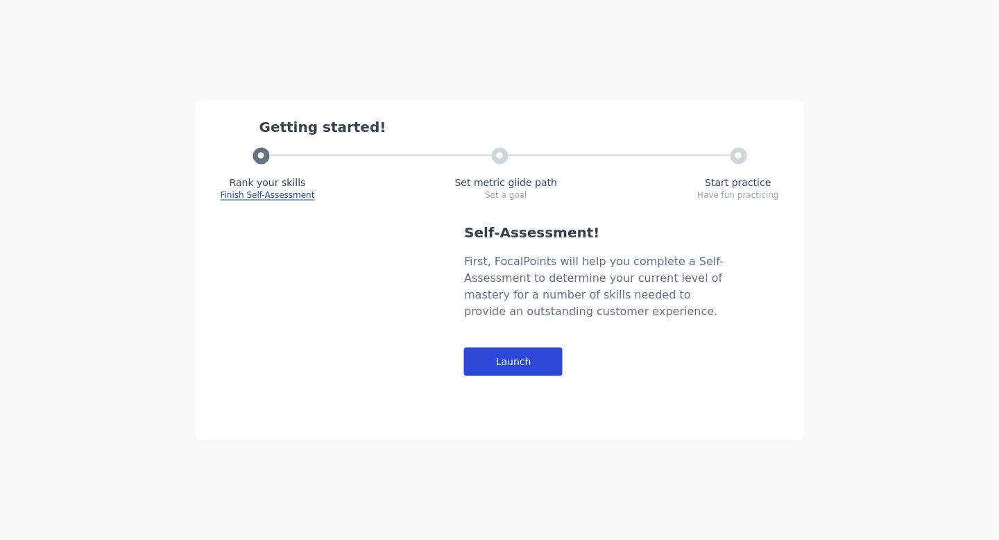
click at [486, 360] on div "Launch" at bounding box center [513, 362] width 99 height 28
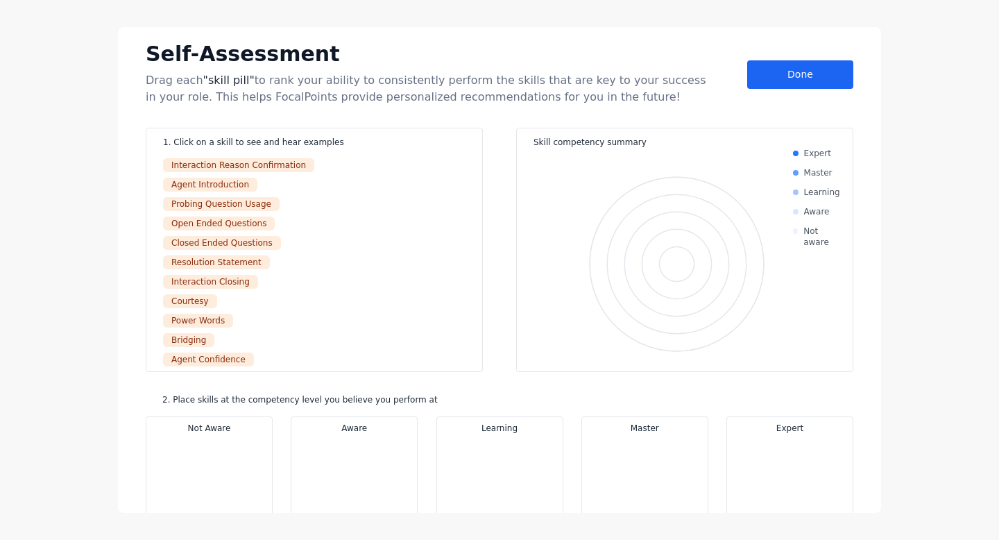
click at [802, 95] on div "Self-Assessment Drag each "skill pill" to rank your ability to consistently per…" at bounding box center [500, 71] width 708 height 67
click at [801, 79] on div "Done" at bounding box center [800, 74] width 106 height 28
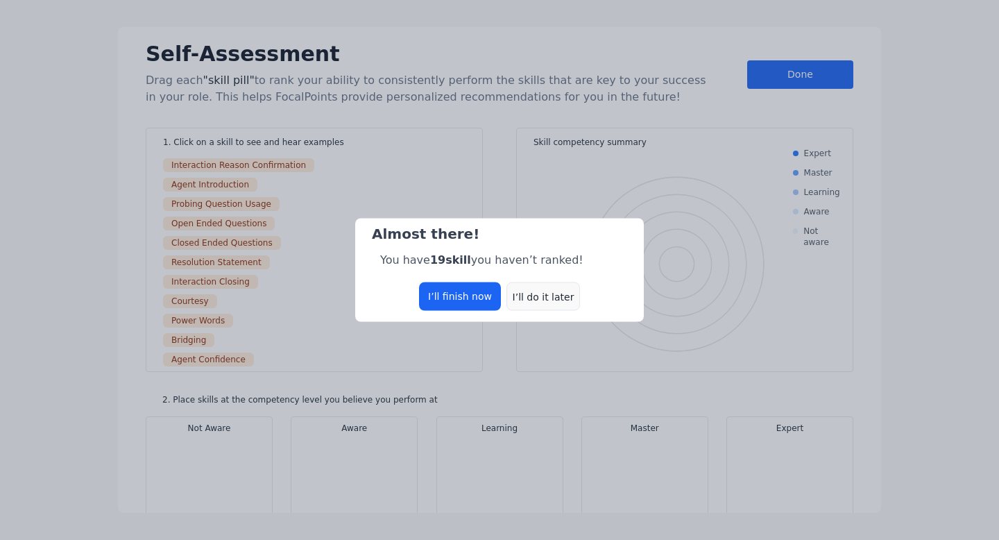
click at [564, 301] on div "I’ll do it later" at bounding box center [544, 296] width 74 height 28
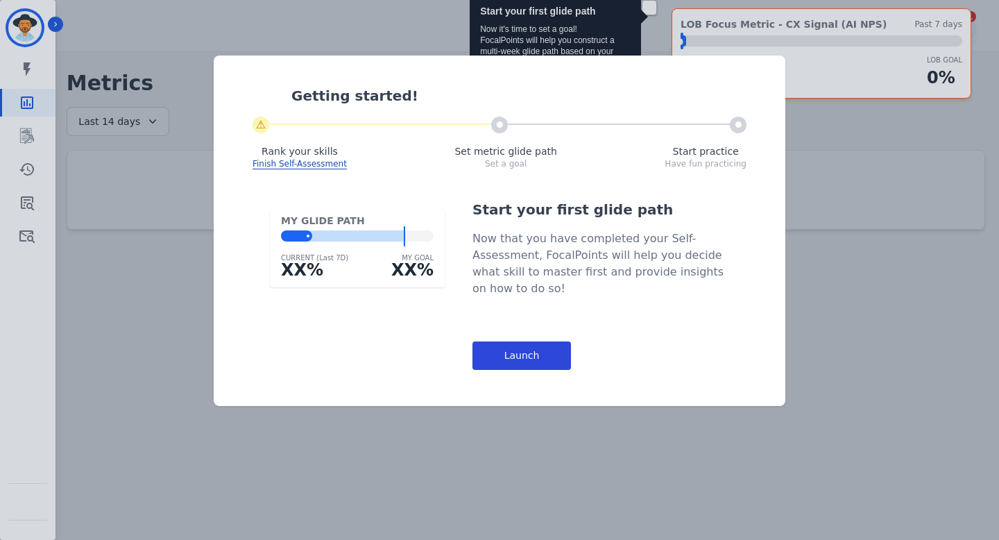
click at [527, 348] on div "Launch" at bounding box center [522, 355] width 99 height 28
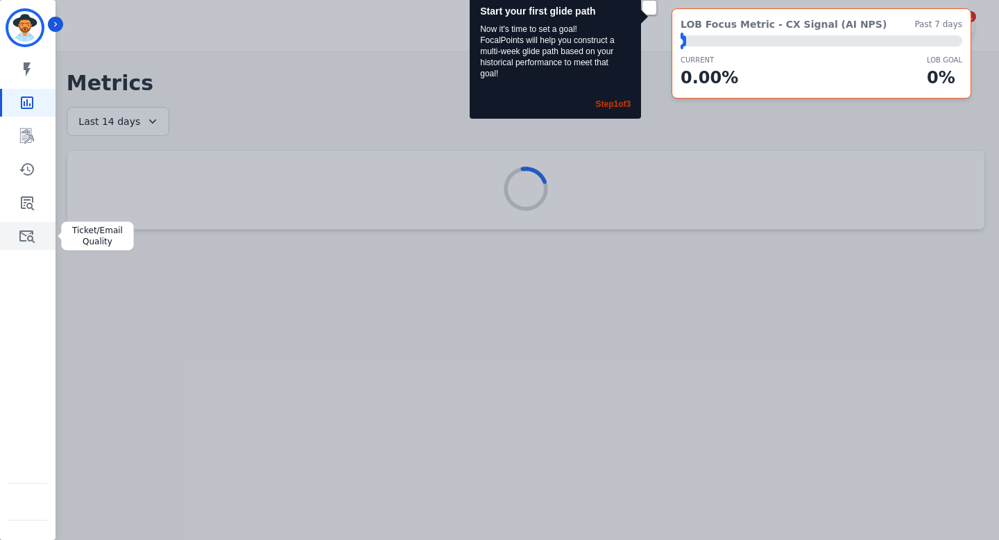
click at [28, 234] on icon "Sidebar" at bounding box center [27, 236] width 17 height 17
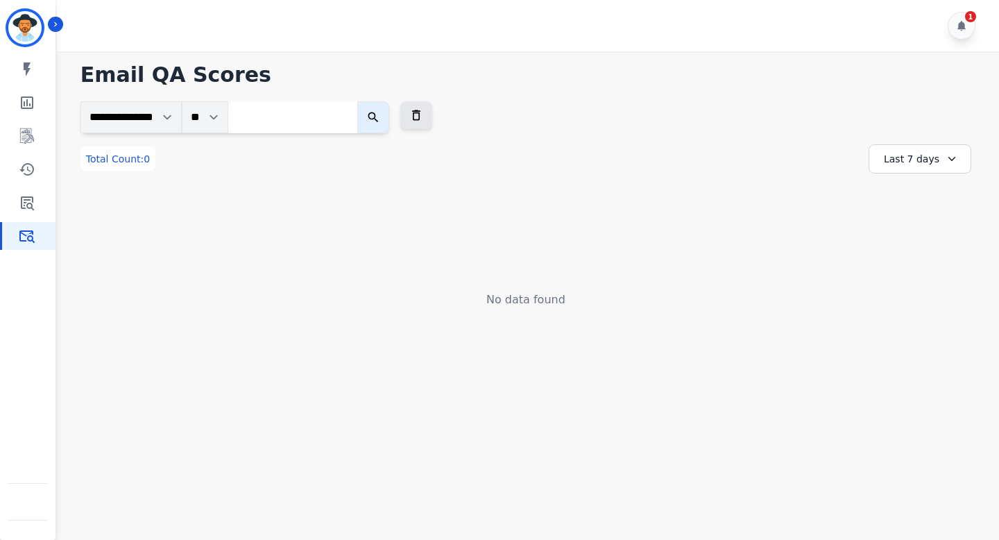
click at [289, 111] on input "search" at bounding box center [292, 117] width 129 height 32
paste input "**********"
type input "**********"
click at [392, 118] on icon "submit" at bounding box center [385, 117] width 14 height 14
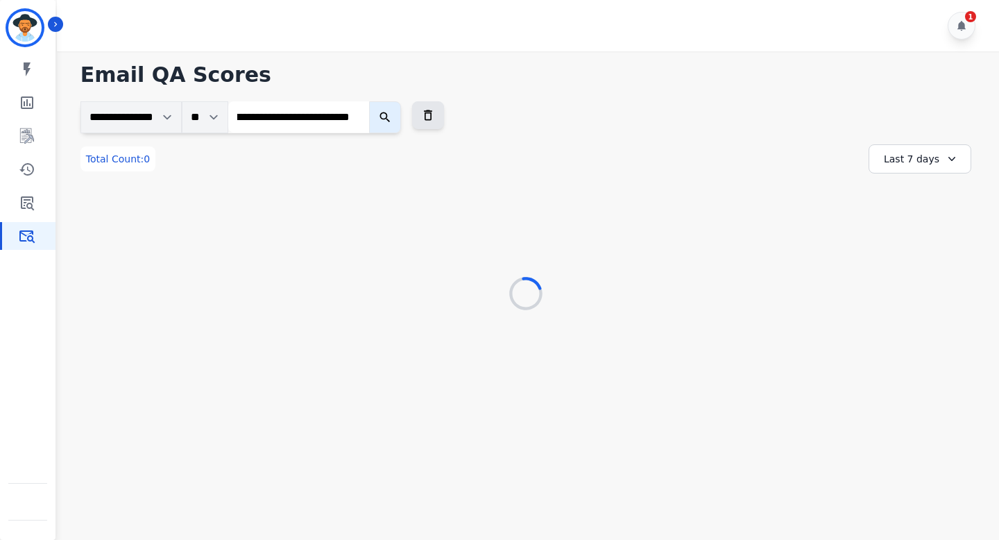
scroll to position [0, 0]
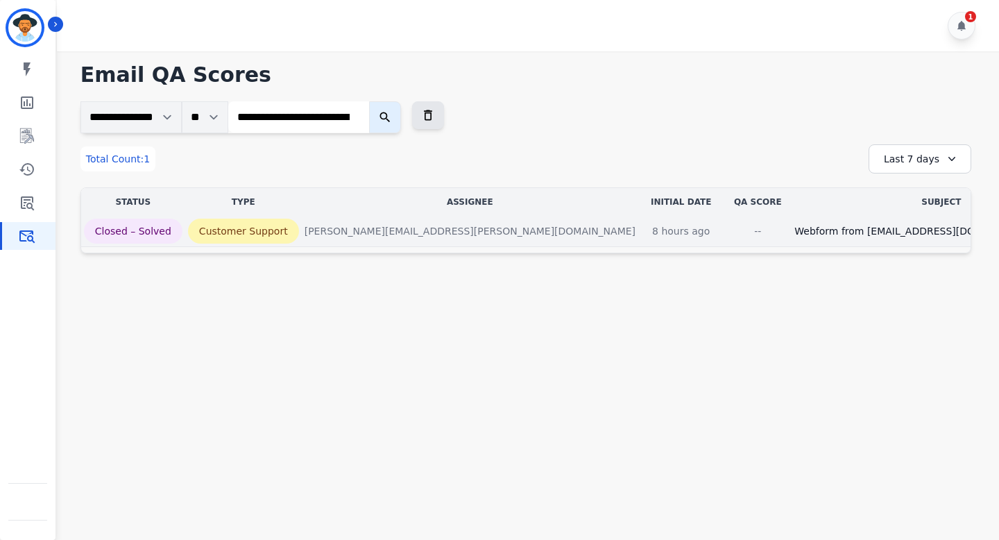
click at [727, 228] on div "--" at bounding box center [758, 231] width 62 height 14
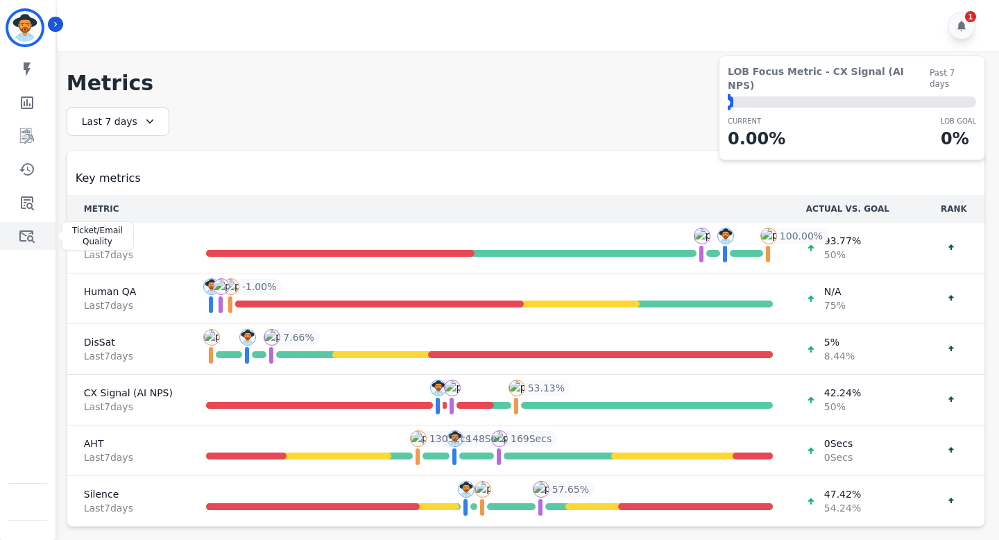
click at [25, 232] on icon "Sidebar" at bounding box center [27, 236] width 17 height 17
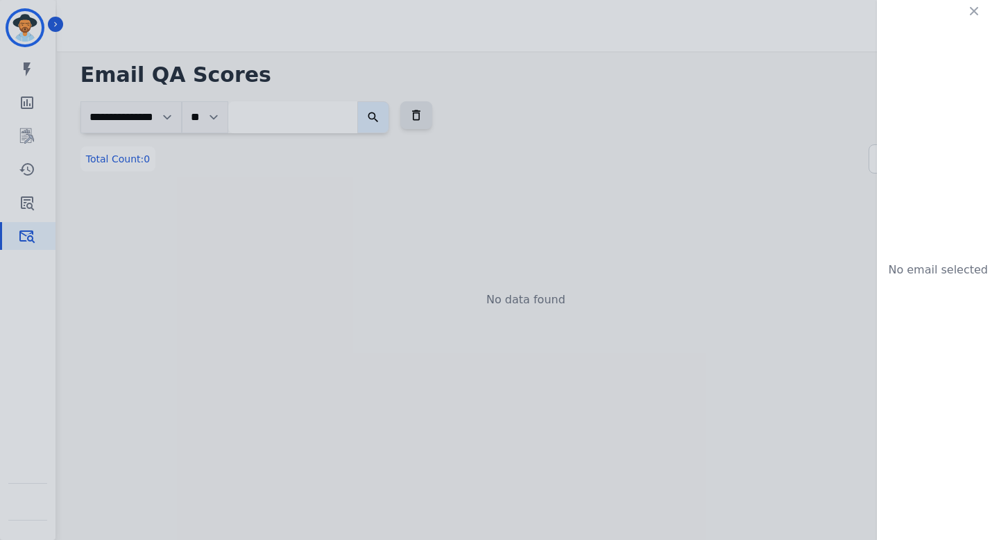
click at [580, 139] on div "No email selected" at bounding box center [499, 270] width 999 height 540
click at [969, 15] on icon "button" at bounding box center [974, 11] width 14 height 14
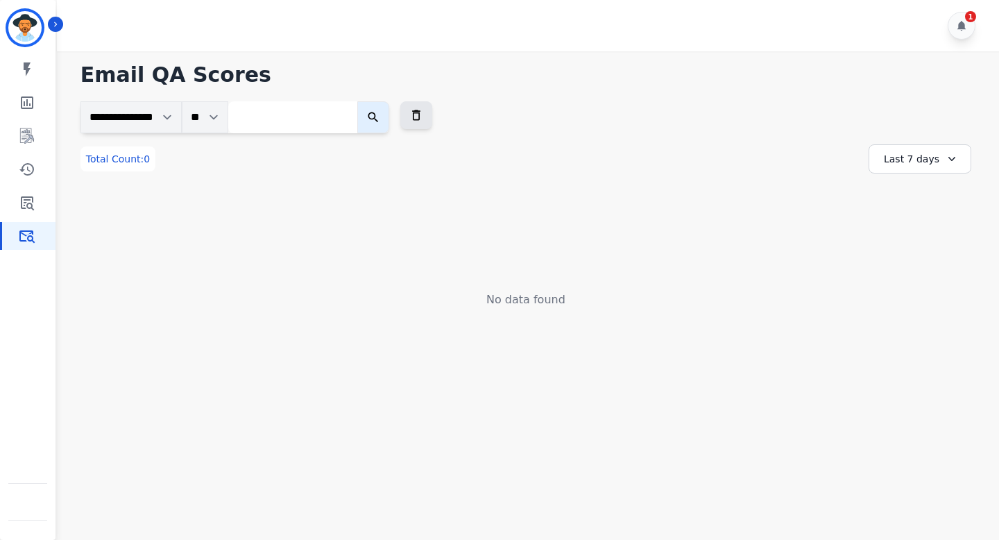
click at [326, 108] on input "search" at bounding box center [292, 117] width 129 height 32
paste input "**********"
type input "**********"
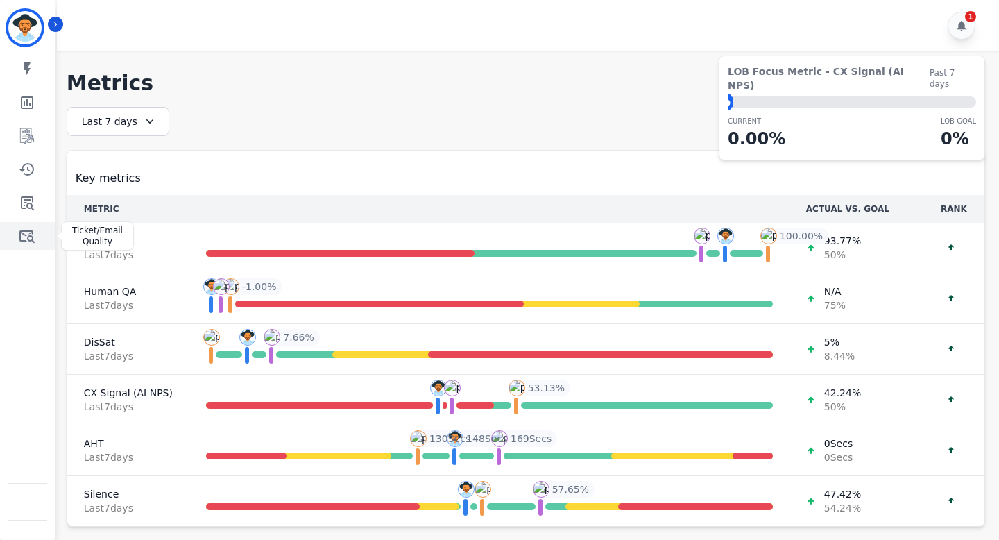
click at [22, 230] on icon "Sidebar" at bounding box center [27, 236] width 17 height 17
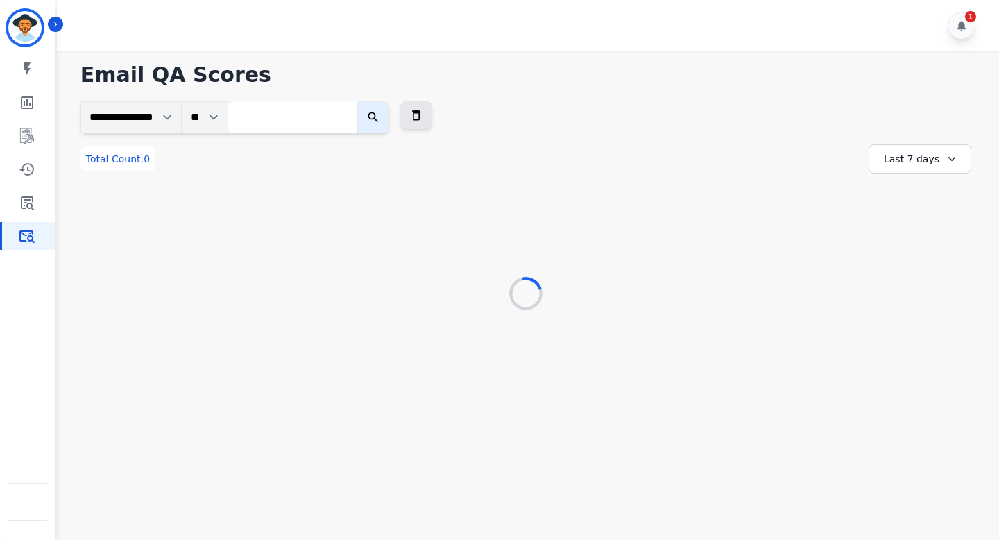
click at [291, 115] on input "search" at bounding box center [292, 117] width 129 height 32
paste input "**********"
type input "**********"
click at [392, 119] on icon "submit" at bounding box center [385, 117] width 14 height 14
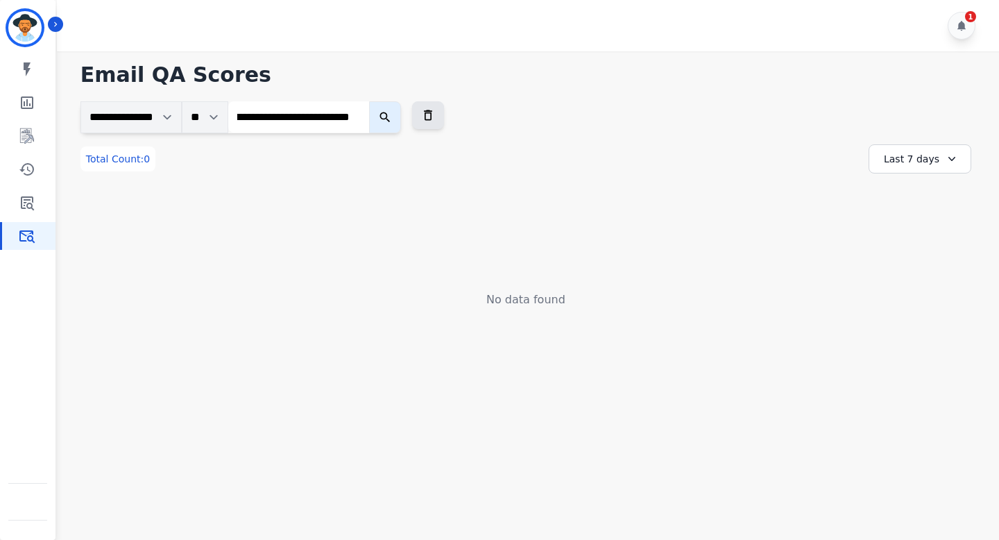
scroll to position [0, 0]
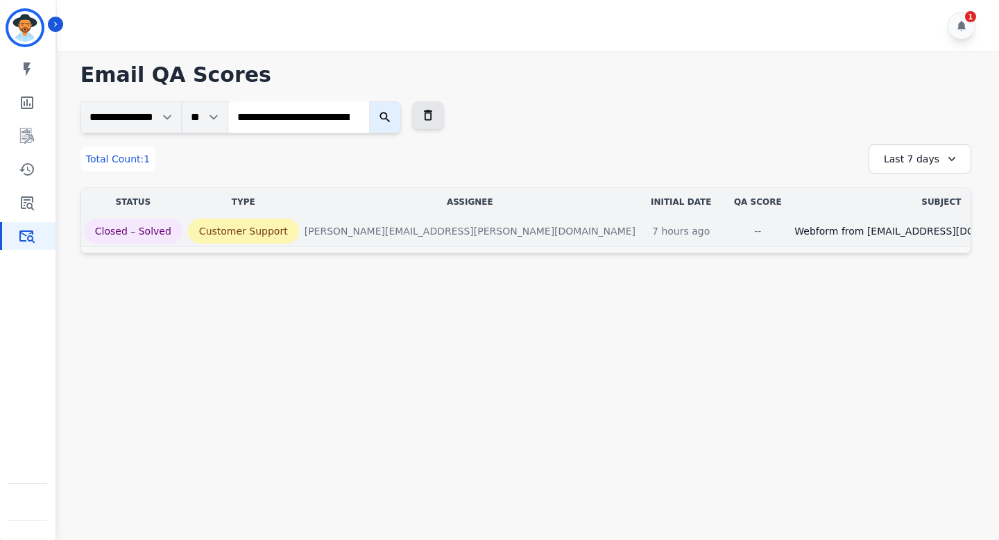
click at [727, 232] on div "--" at bounding box center [758, 231] width 62 height 14
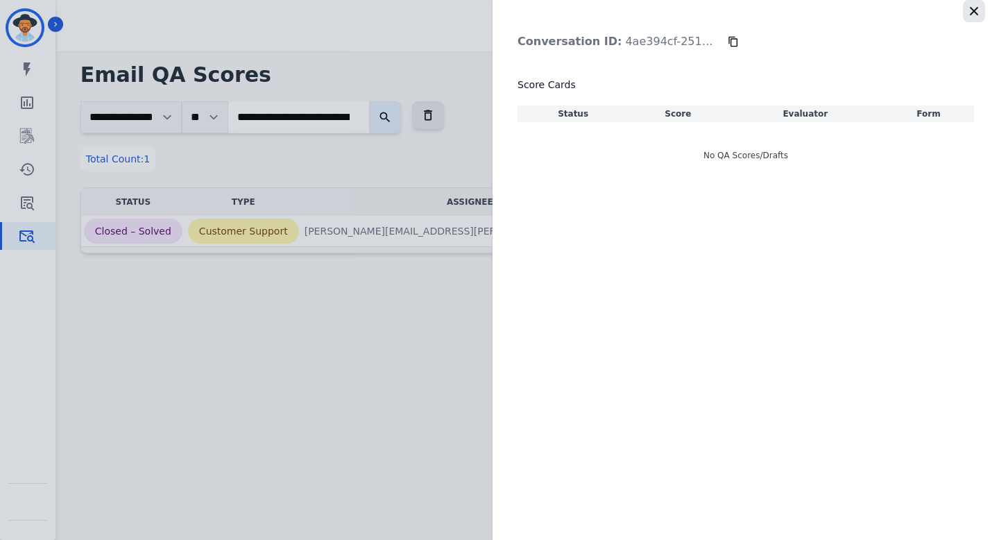
click at [976, 15] on icon "button" at bounding box center [974, 11] width 14 height 14
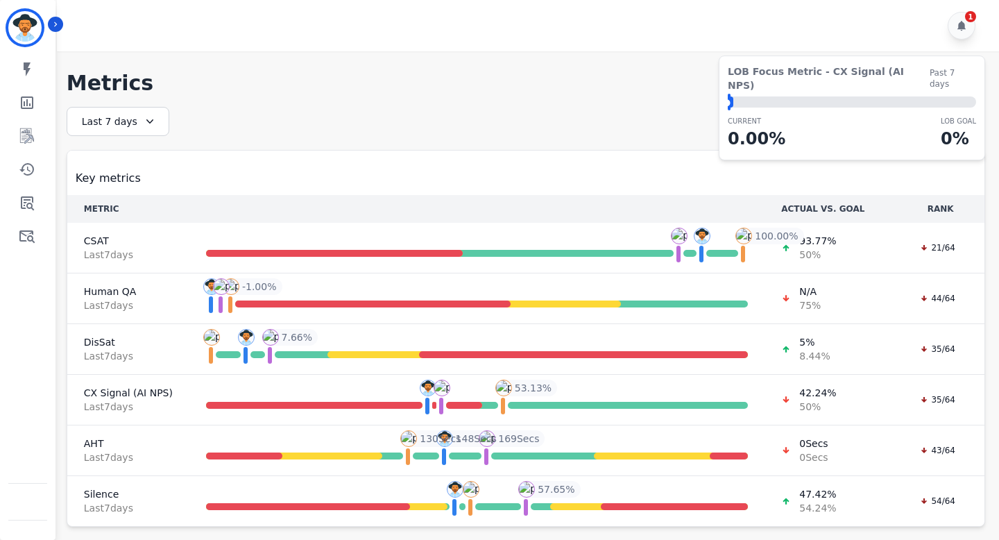
click at [396, 118] on div "**********" at bounding box center [526, 121] width 919 height 29
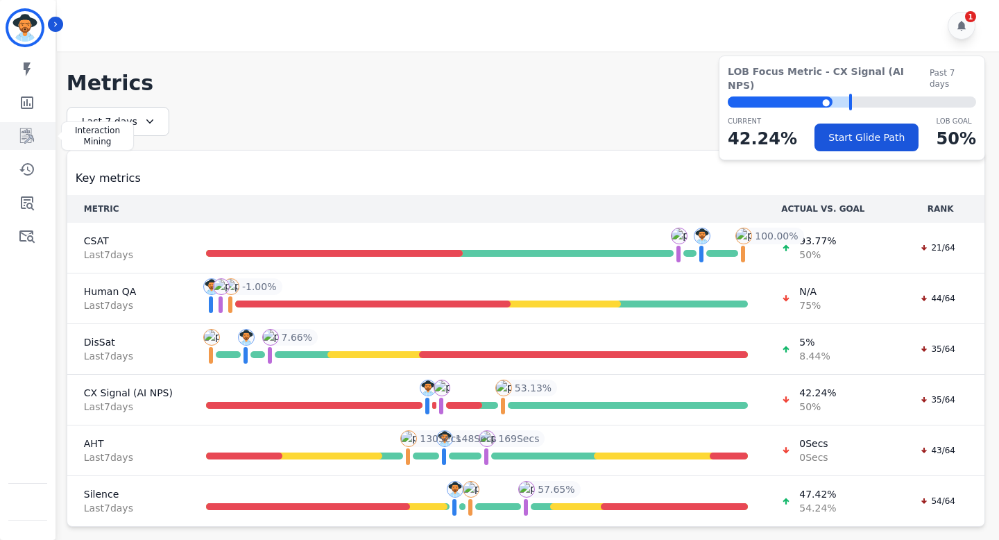
click at [24, 138] on icon "Sidebar" at bounding box center [27, 135] width 14 height 15
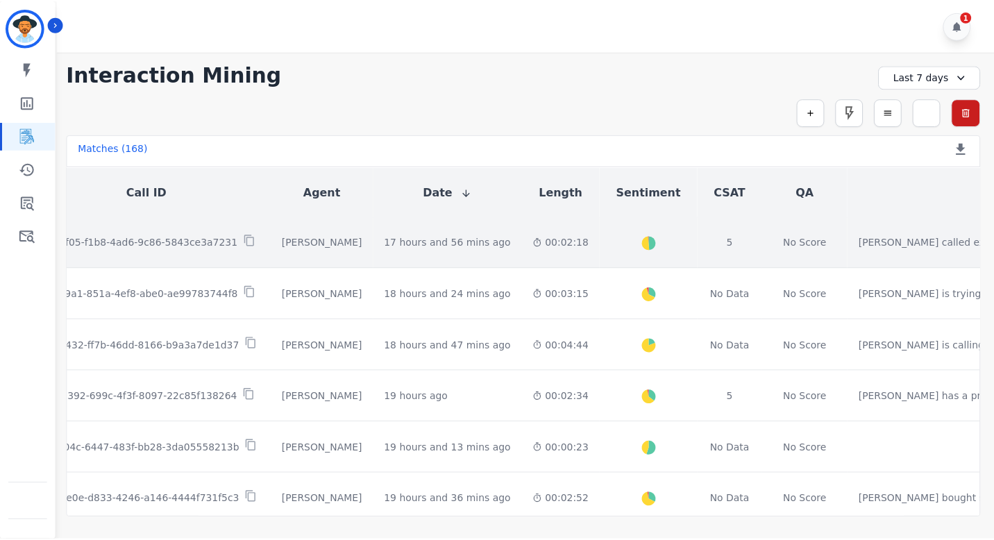
scroll to position [1, 0]
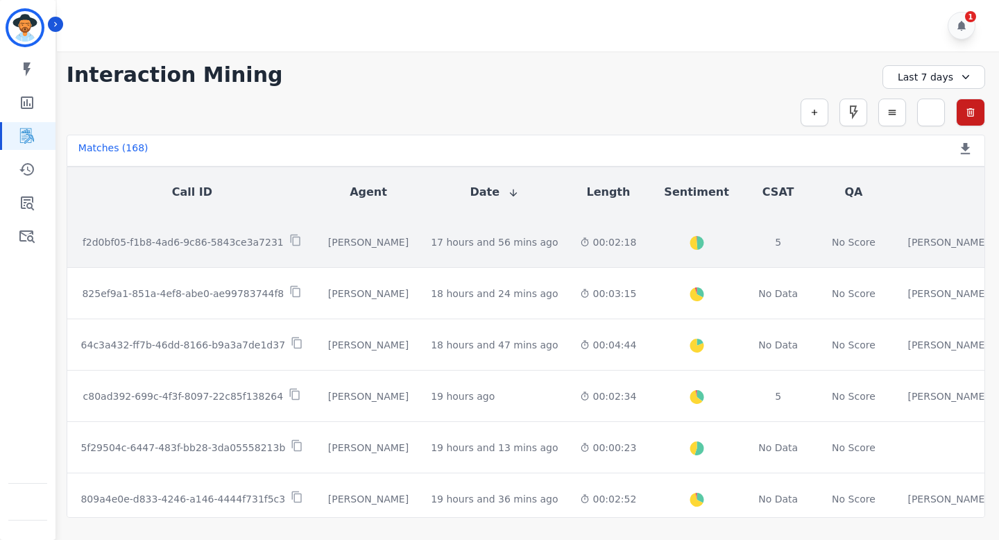
click at [255, 236] on p "f2d0bf05-f1b8-4ad6-9c86-5843ce3a7231" at bounding box center [183, 242] width 201 height 14
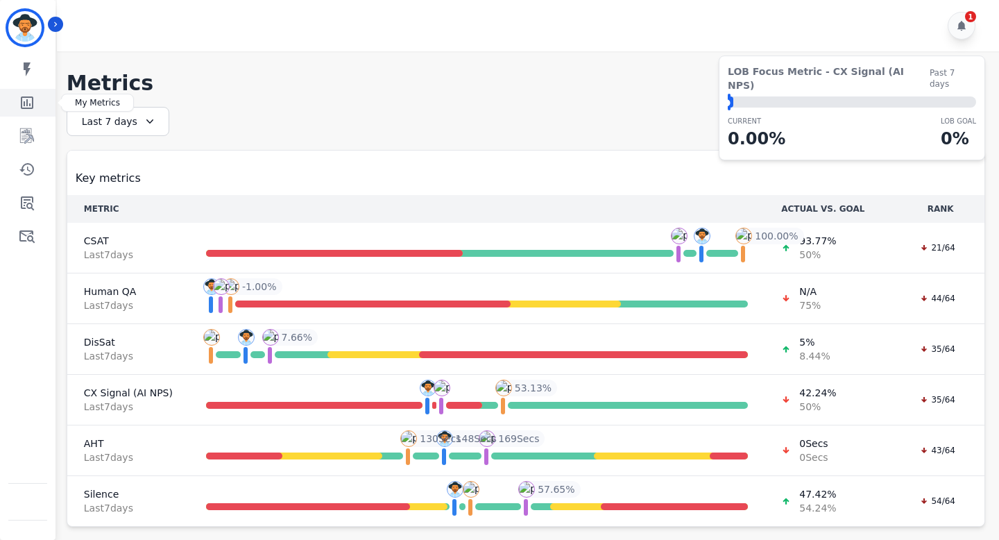
click at [33, 99] on icon "Sidebar" at bounding box center [27, 102] width 17 height 17
click at [32, 129] on icon "Sidebar" at bounding box center [27, 136] width 17 height 17
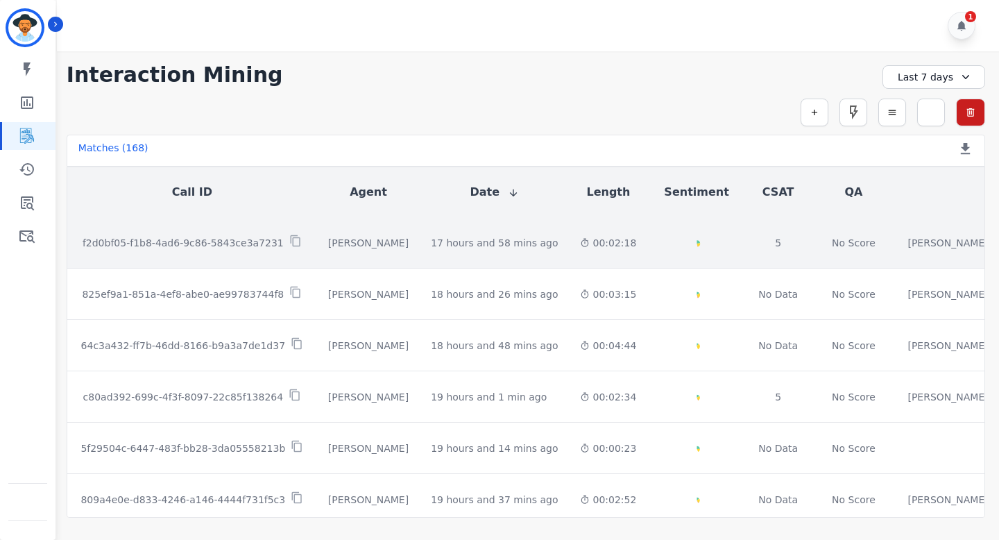
click at [191, 243] on p "f2d0bf05-f1b8-4ad6-9c86-5843ce3a7231" at bounding box center [183, 243] width 201 height 14
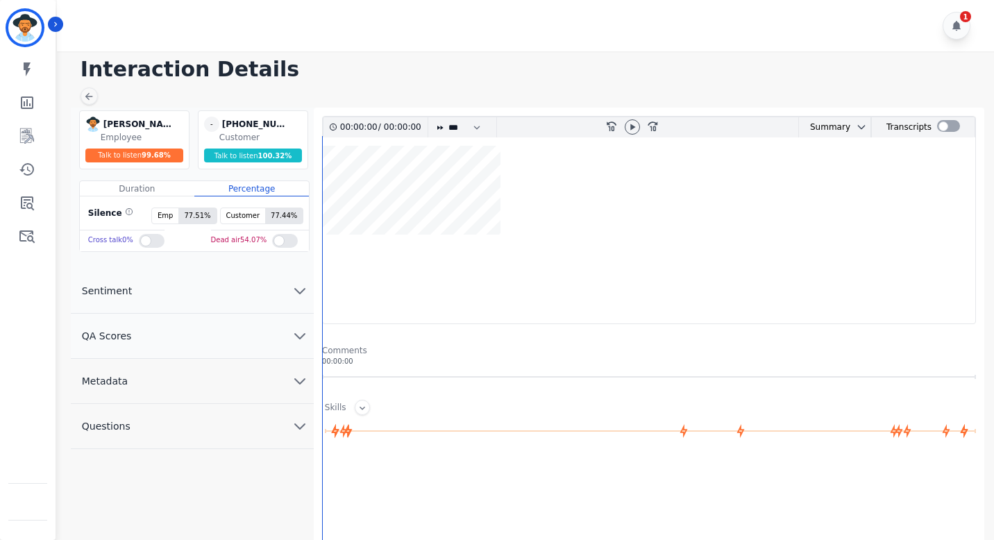
click at [155, 335] on button "QA Scores" at bounding box center [192, 336] width 243 height 45
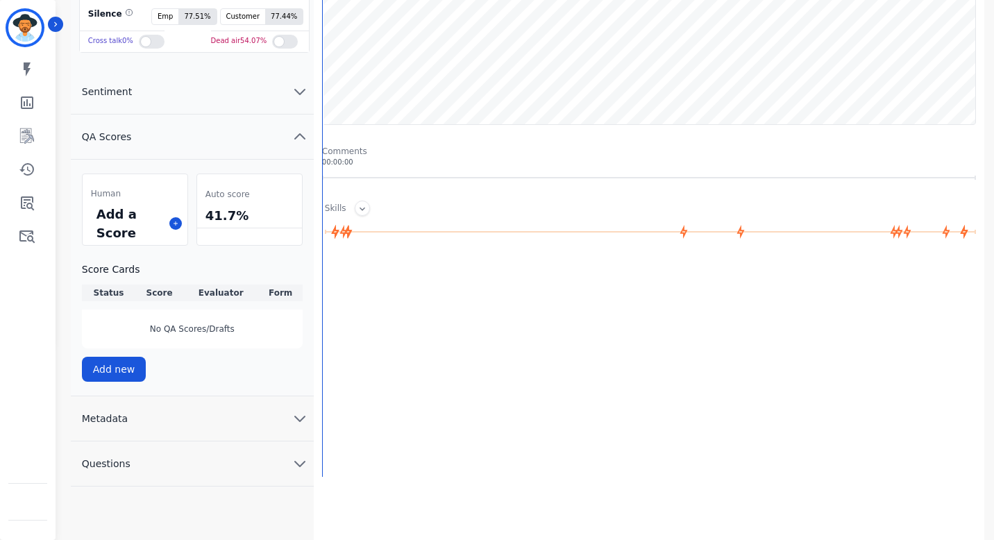
scroll to position [207, 0]
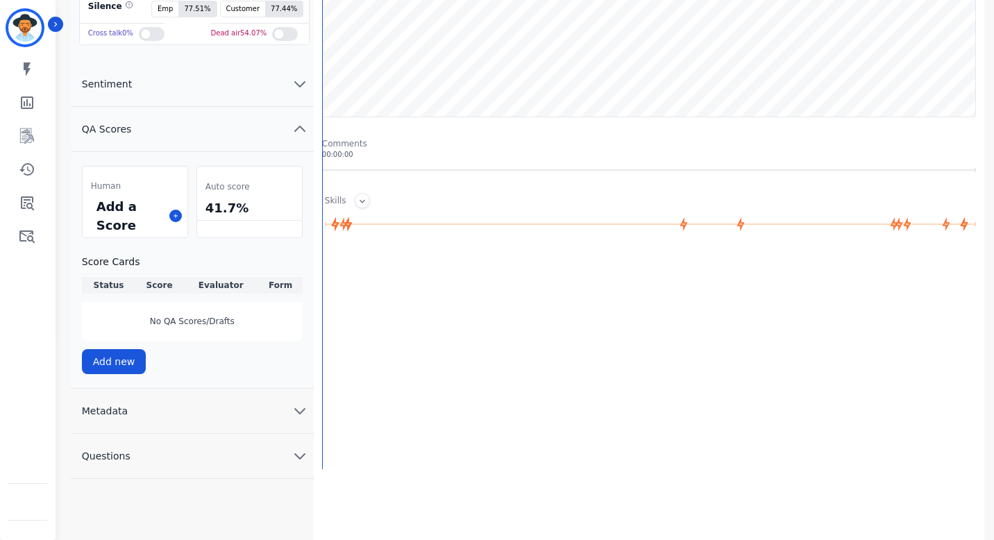
click at [125, 401] on button "Metadata" at bounding box center [192, 411] width 243 height 45
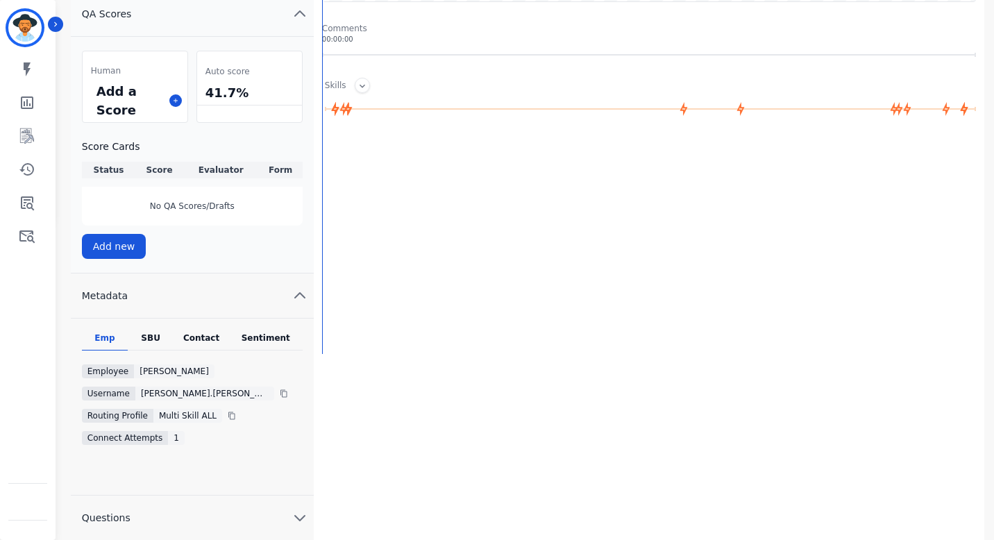
scroll to position [323, 0]
click at [159, 337] on div "SBU" at bounding box center [151, 341] width 46 height 18
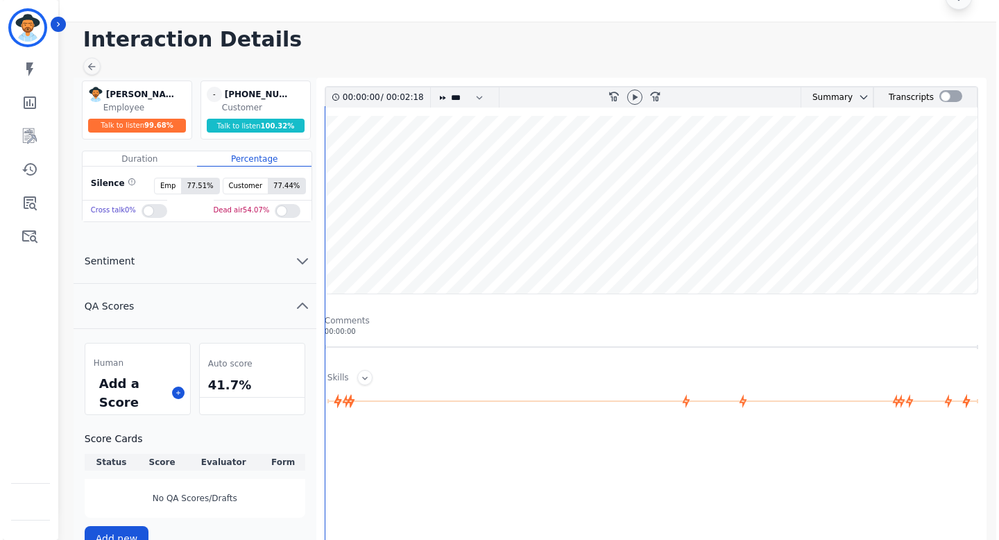
scroll to position [0, 0]
